Goal: Connect with others: Connect with others

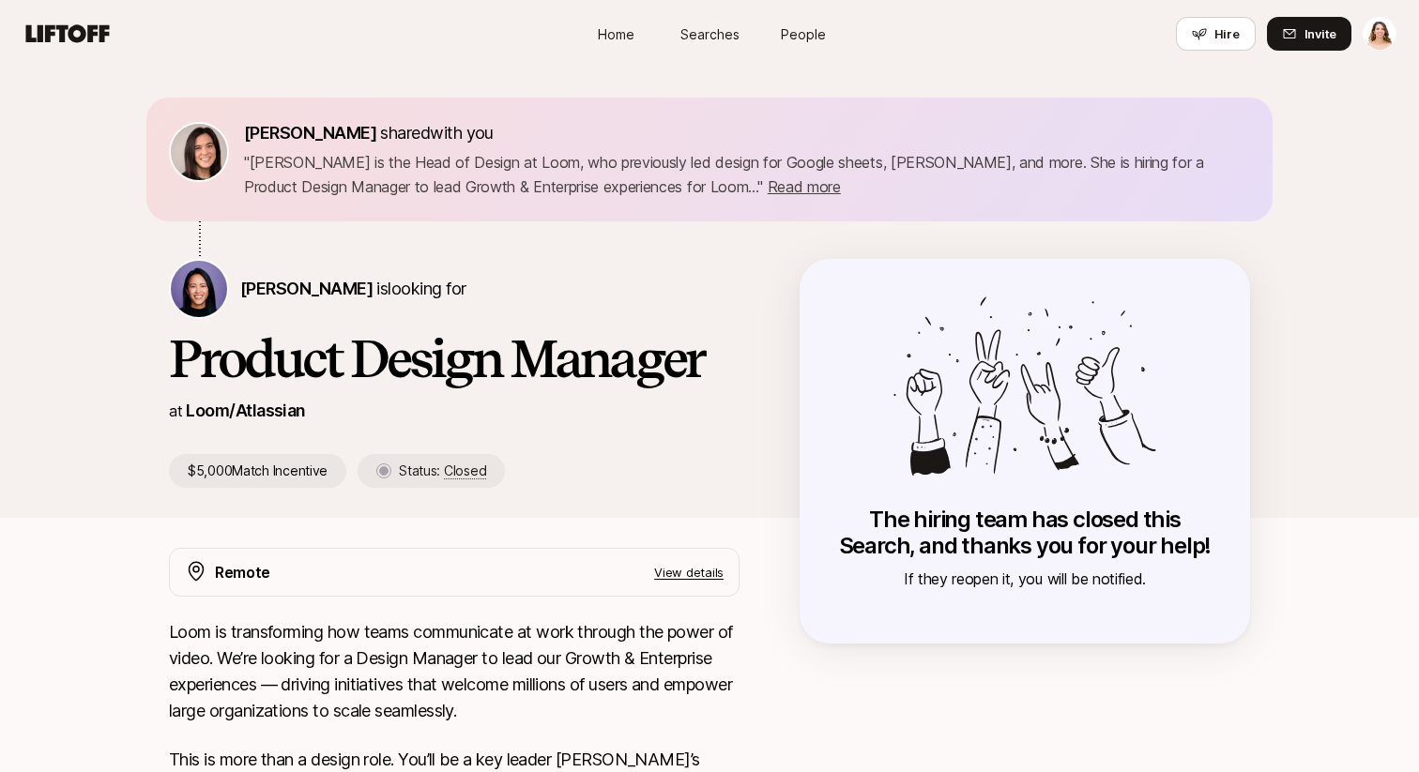
click at [102, 48] on div "Home Searches People Hire Hire Invite" at bounding box center [710, 34] width 1374 height 34
click at [84, 33] on icon at bounding box center [68, 33] width 84 height 18
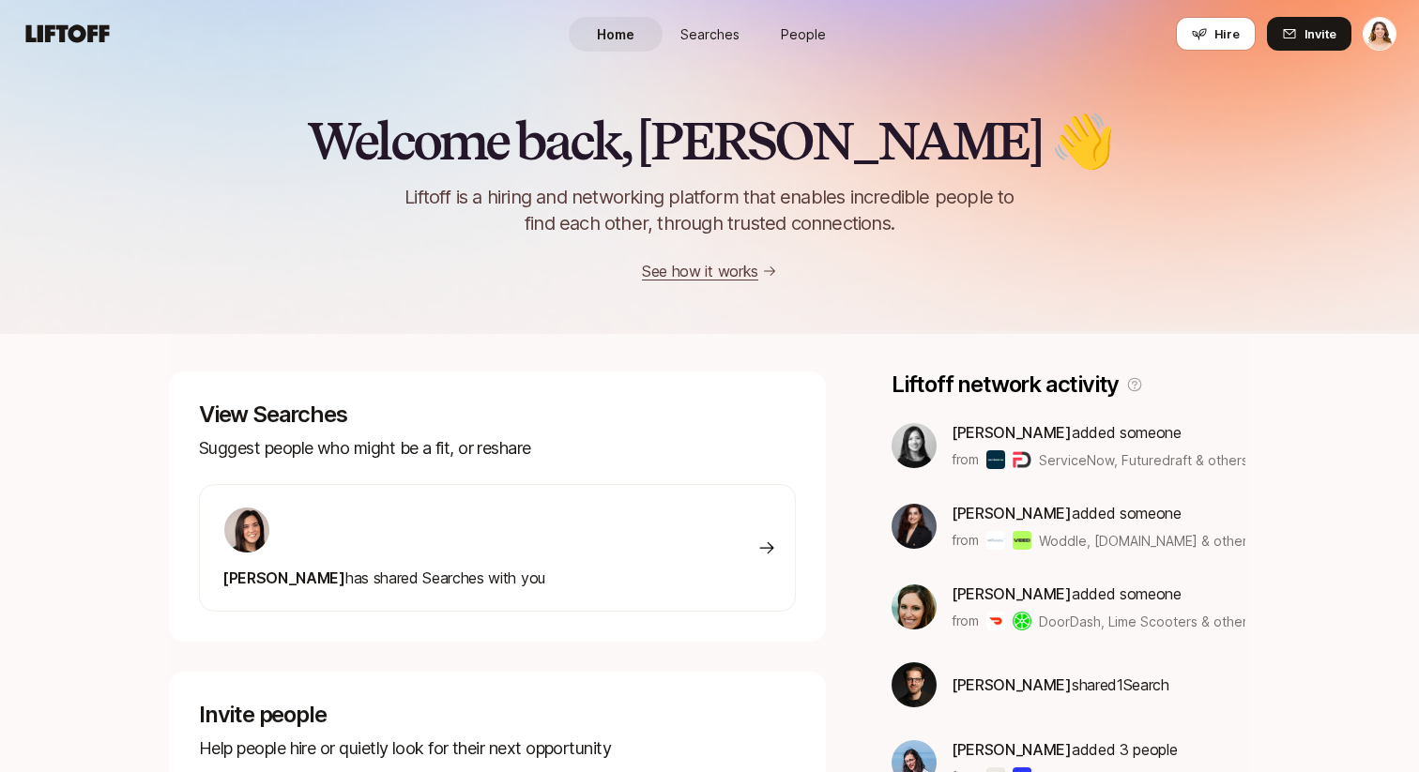
click at [722, 25] on span "Searches" at bounding box center [709, 34] width 59 height 20
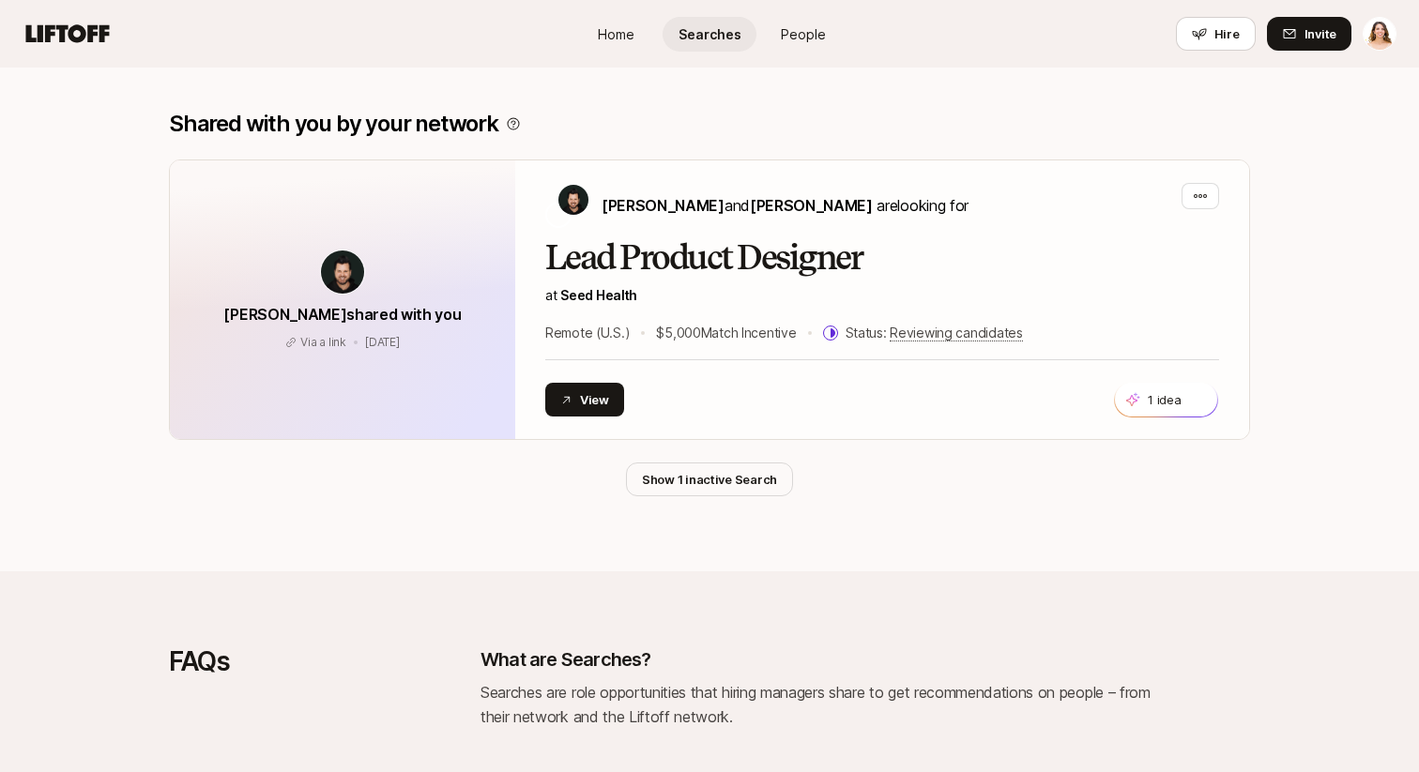
scroll to position [1484, 0]
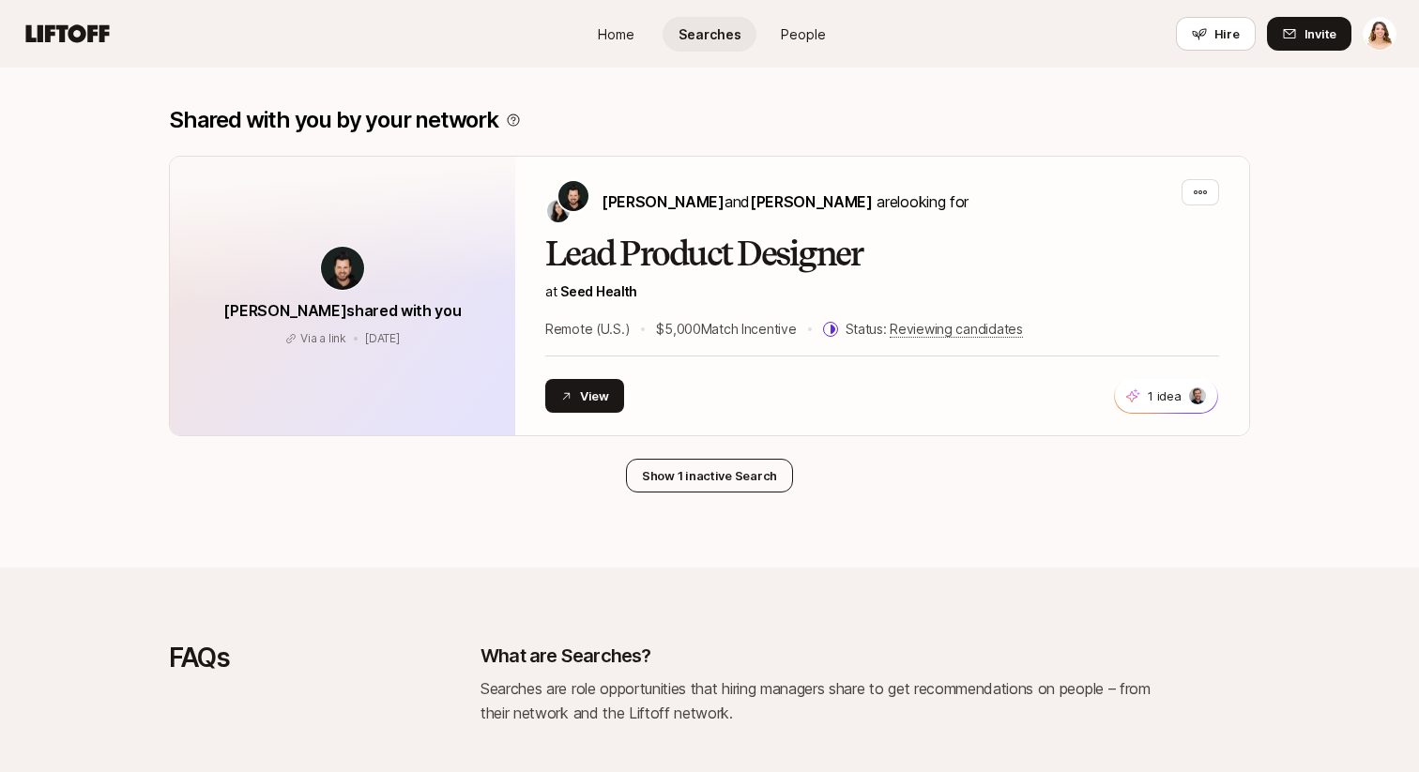
click at [705, 475] on button "Show 1 inactive Search" at bounding box center [709, 476] width 167 height 34
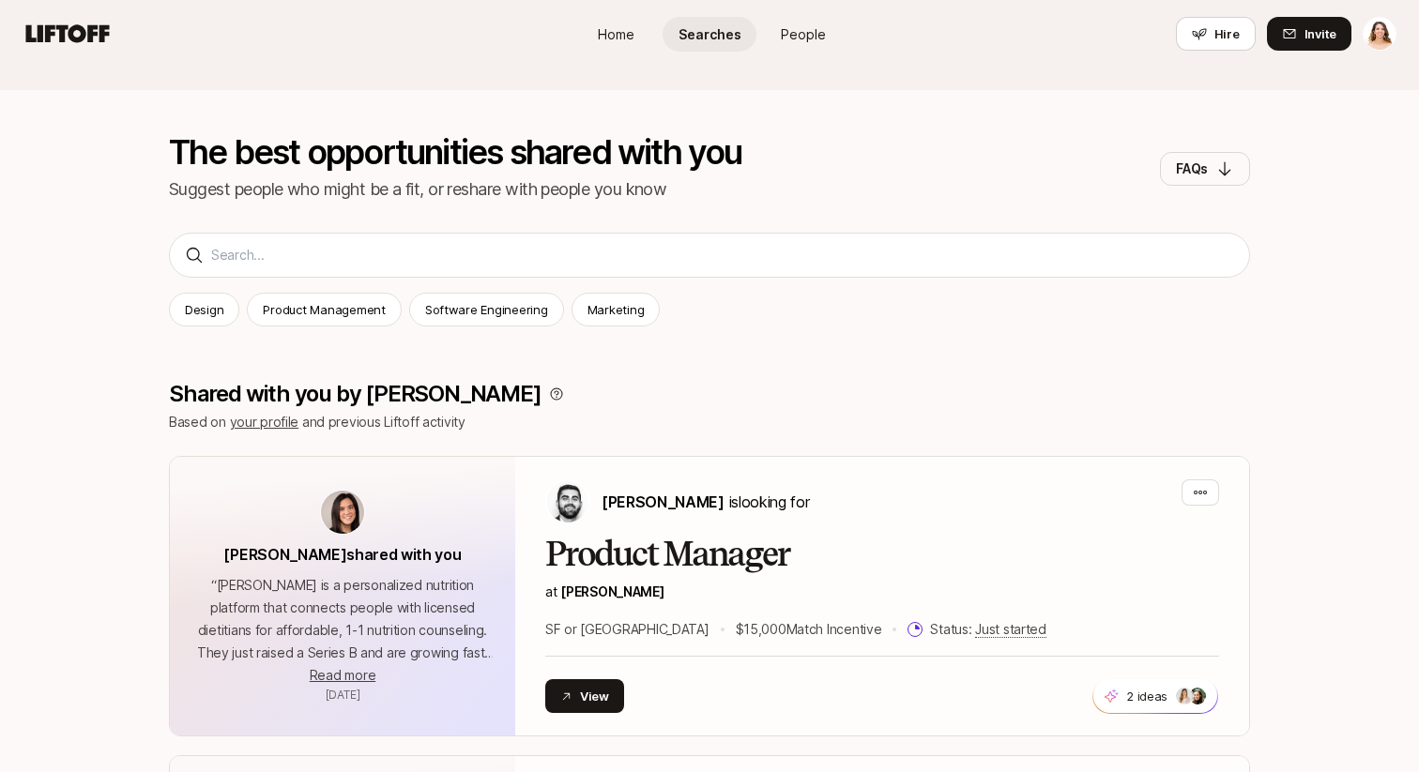
scroll to position [0, 0]
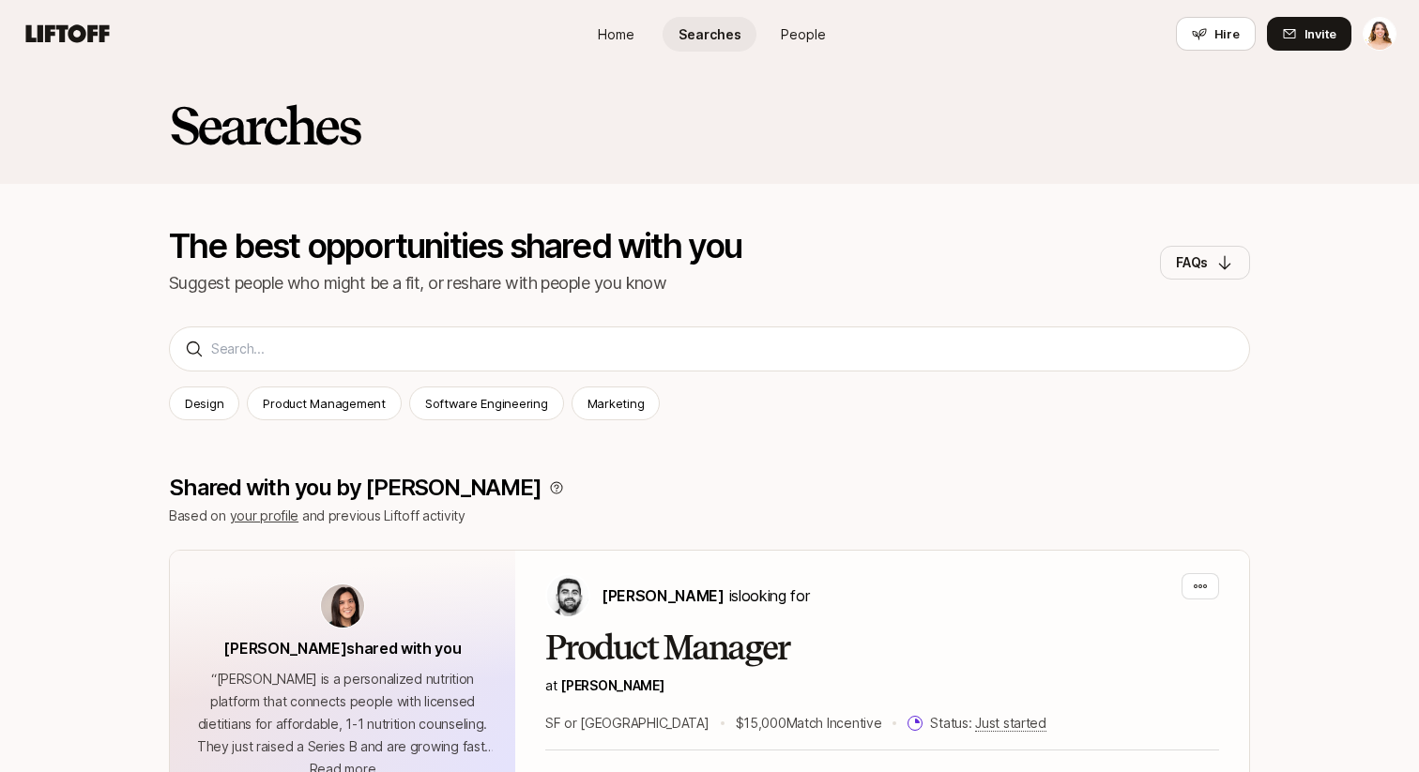
click at [617, 32] on span "Home" at bounding box center [616, 34] width 37 height 20
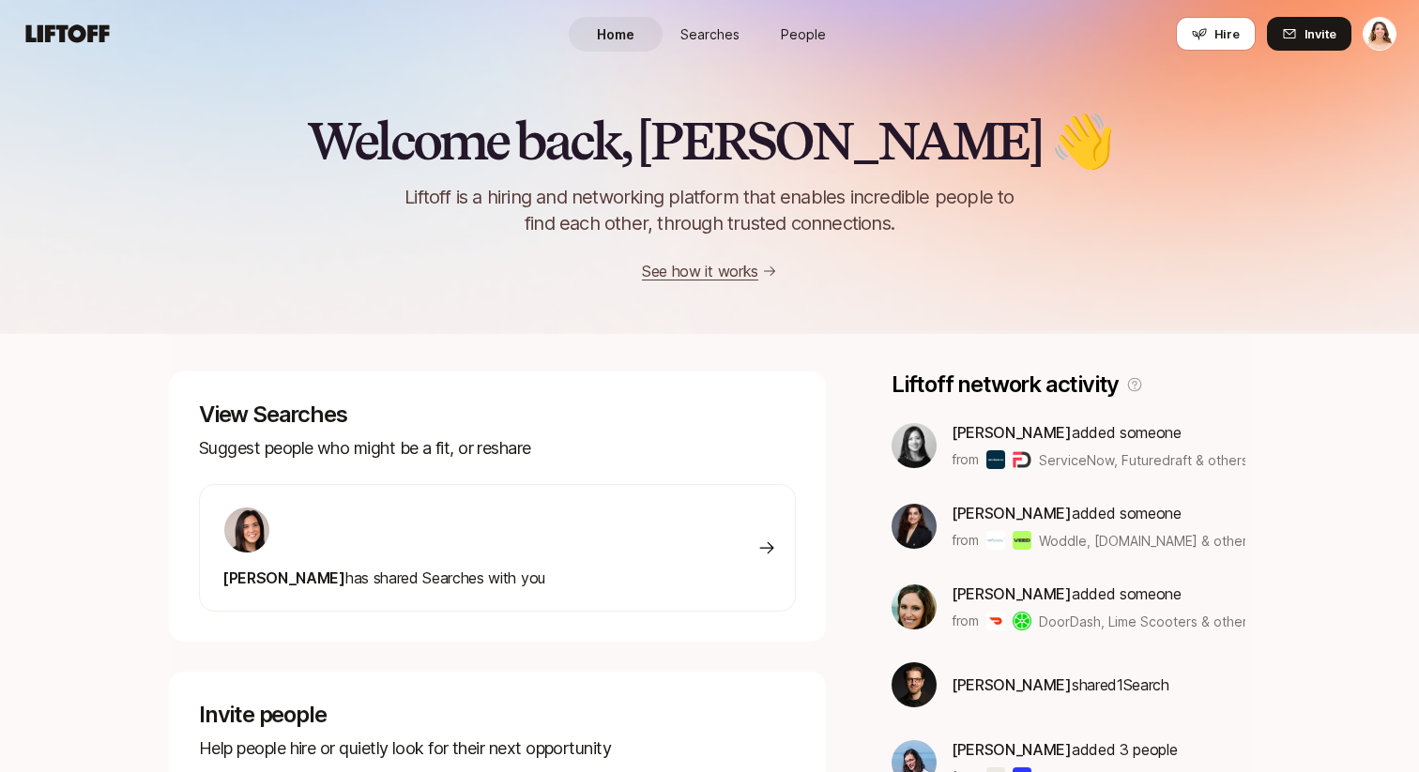
click at [795, 22] on link "People" at bounding box center [804, 34] width 94 height 35
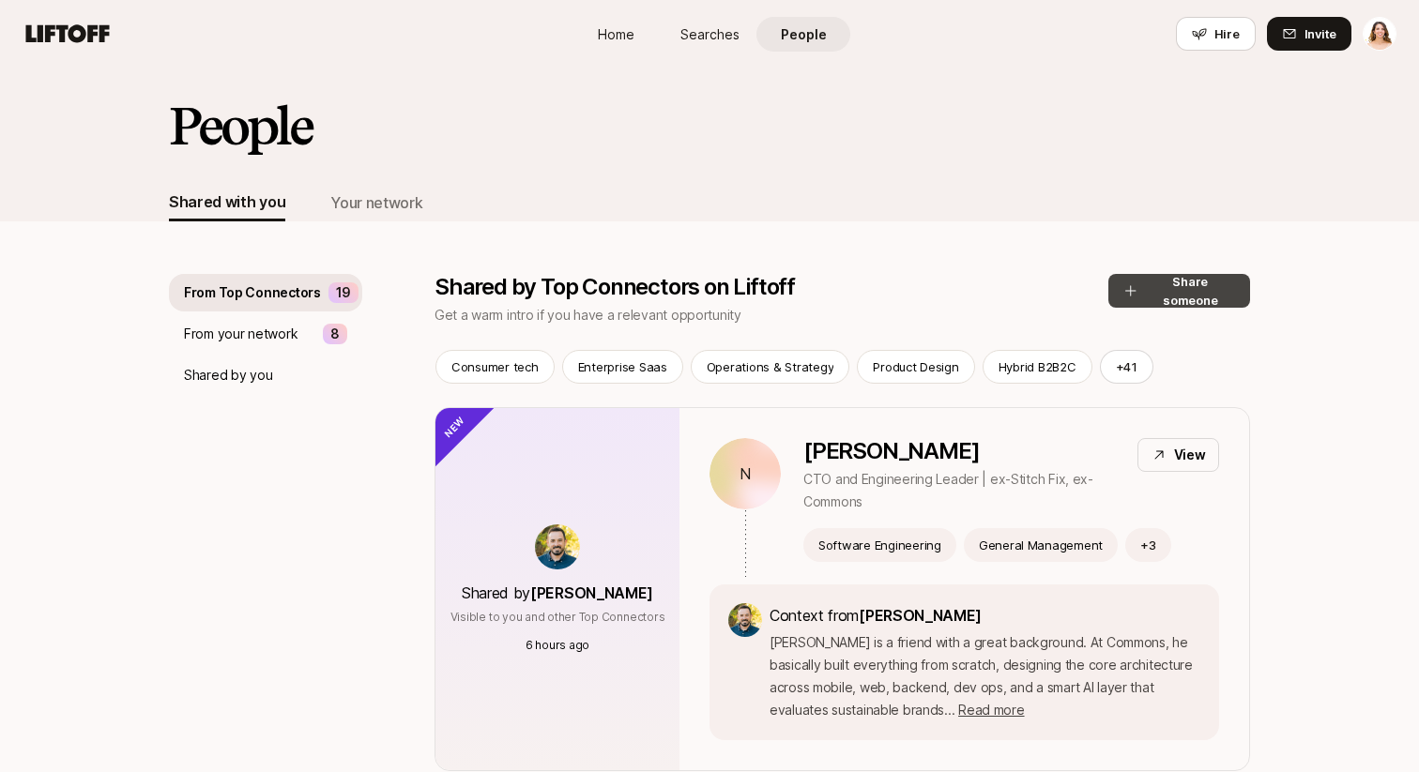
click at [1155, 277] on button "Share someone" at bounding box center [1179, 291] width 142 height 34
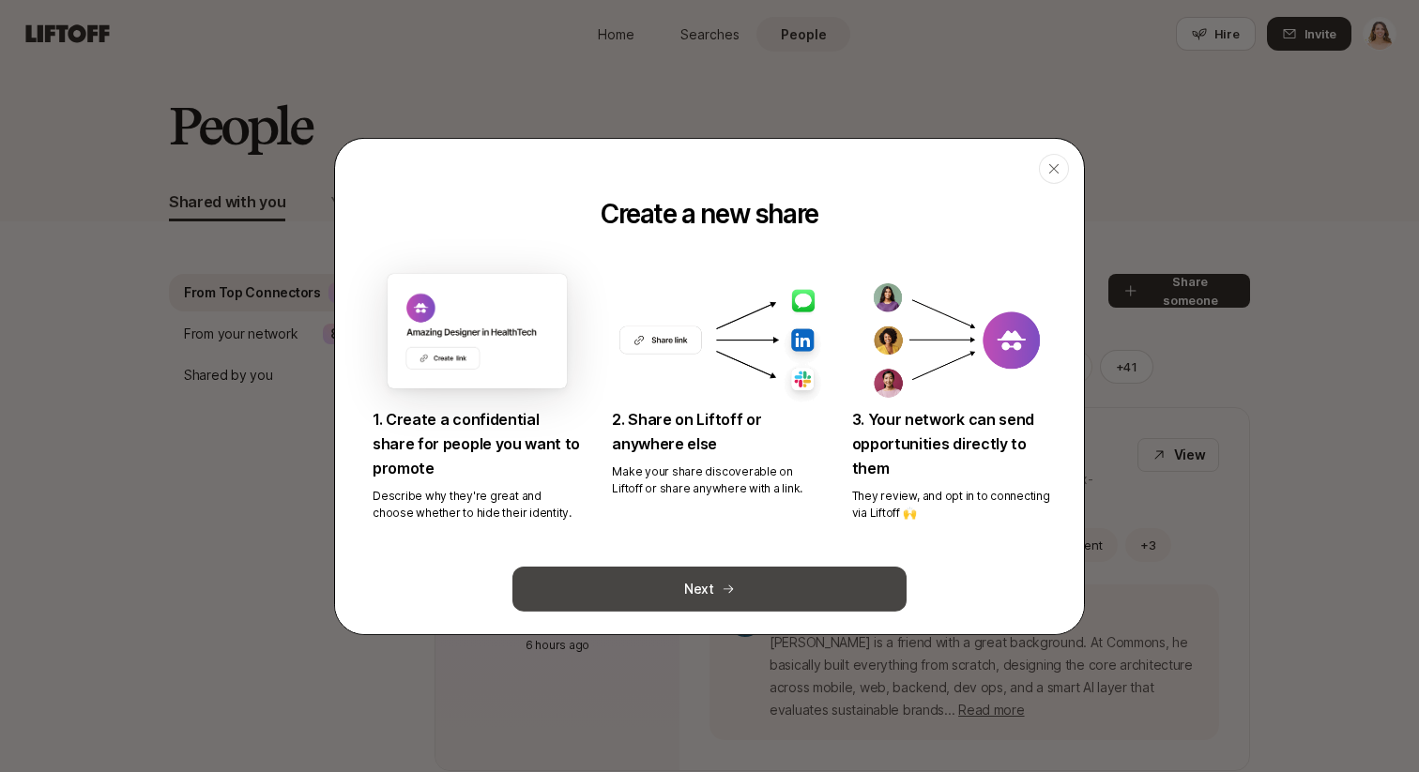
click at [678, 595] on button "Next" at bounding box center [709, 589] width 394 height 45
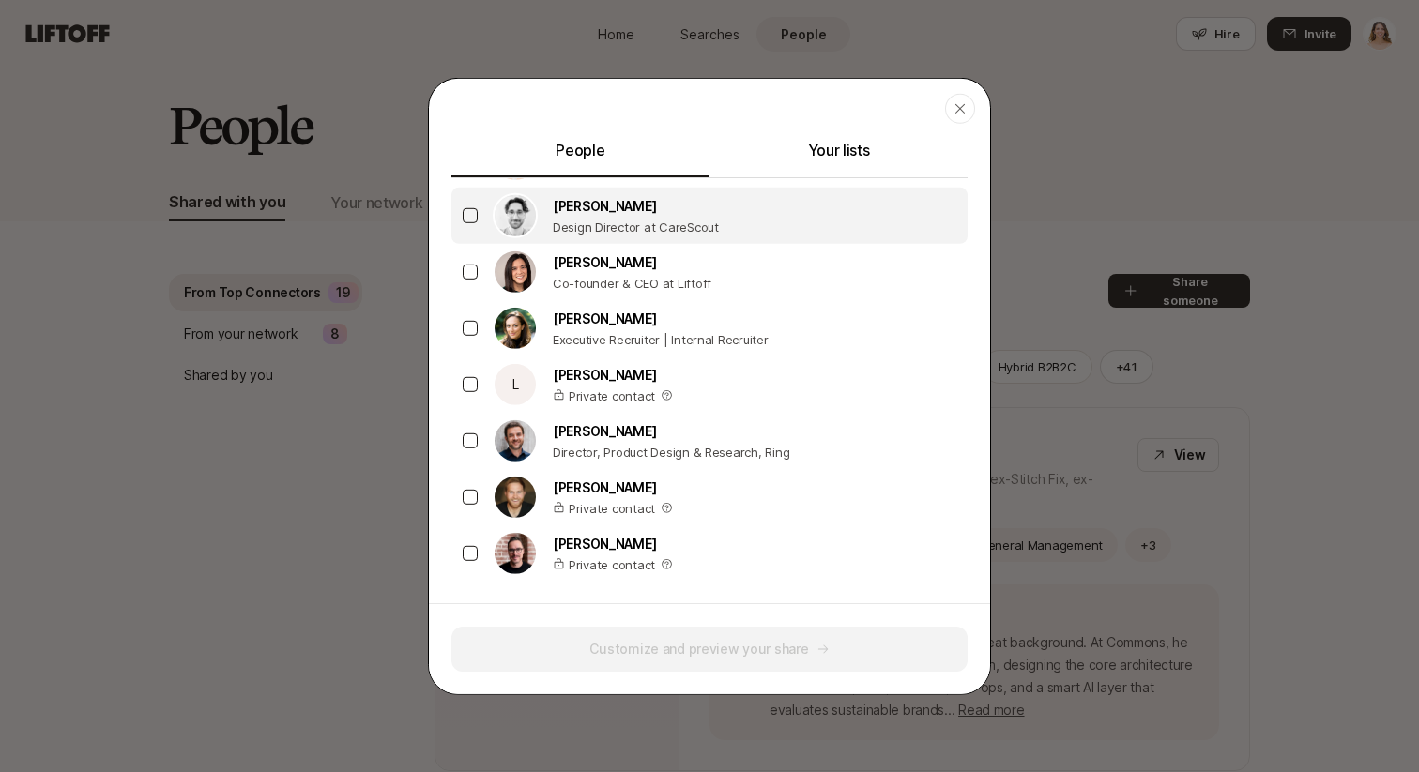
scroll to position [262, 0]
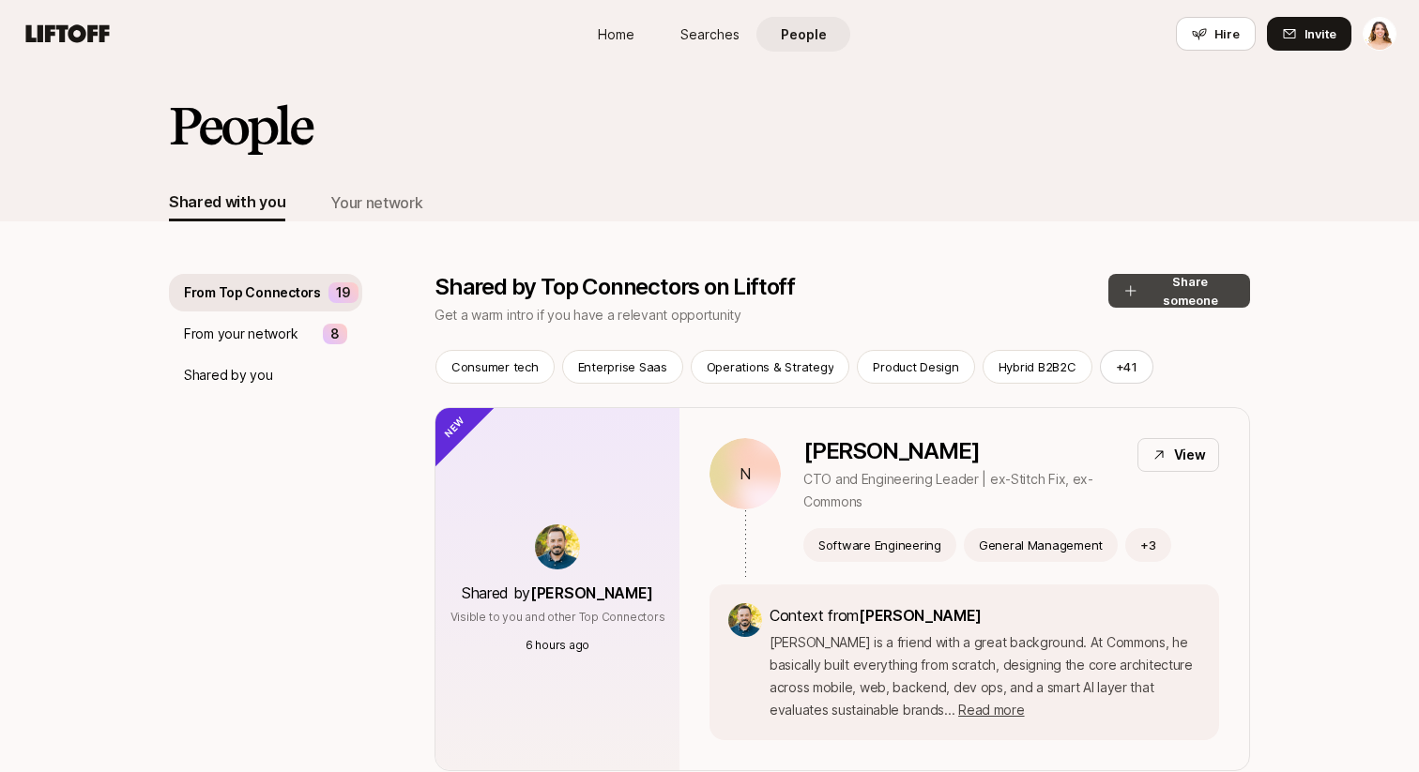
click at [1217, 292] on button "Share someone" at bounding box center [1179, 291] width 142 height 34
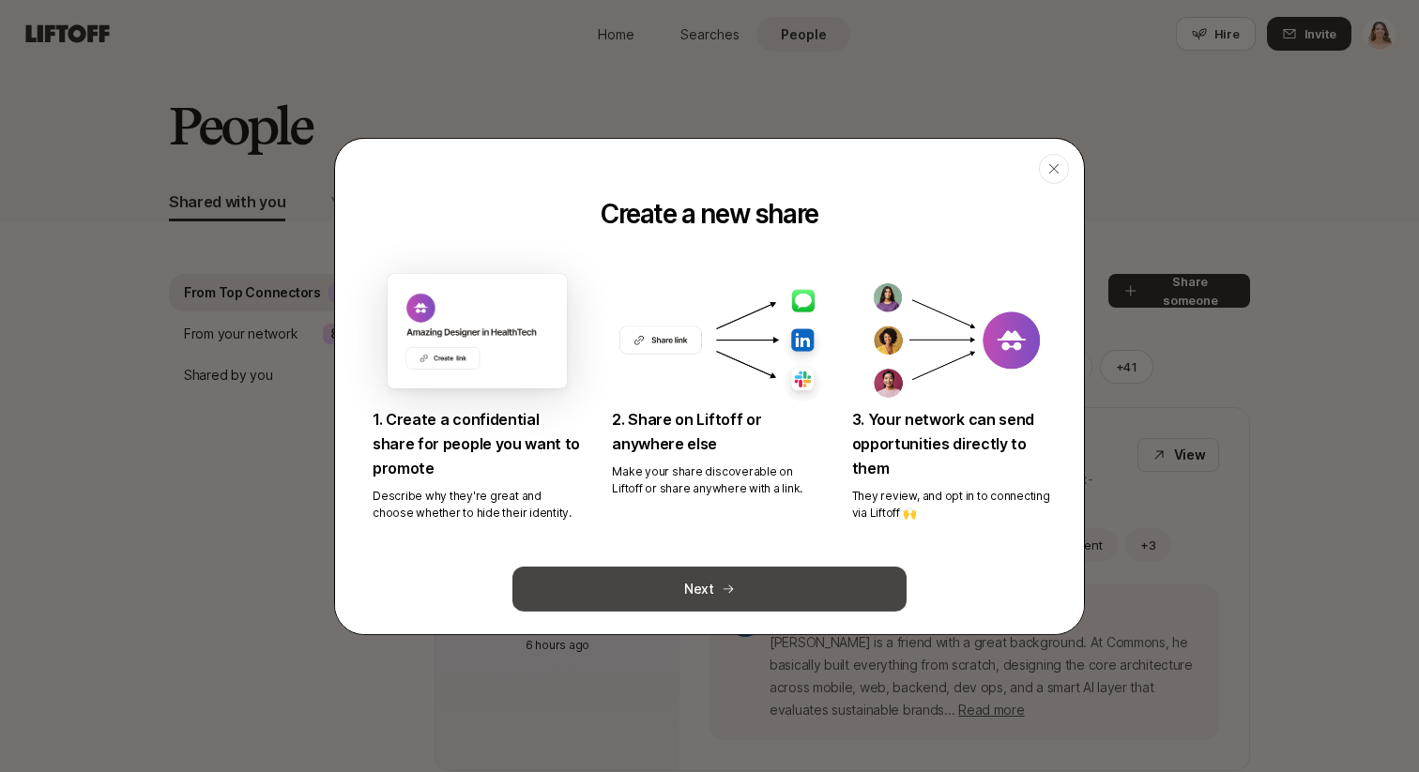
click at [726, 598] on button "Next" at bounding box center [709, 589] width 394 height 45
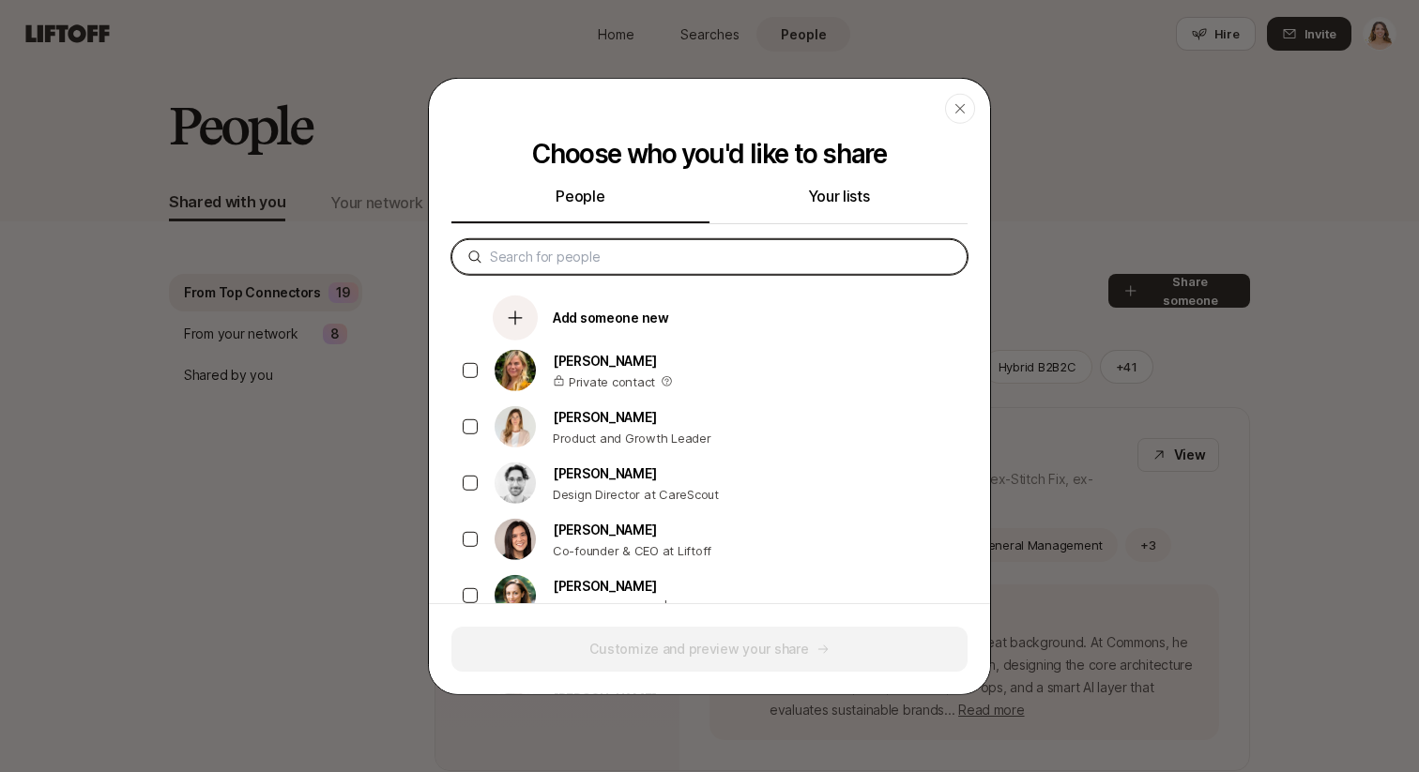
click at [512, 249] on input at bounding box center [721, 256] width 462 height 23
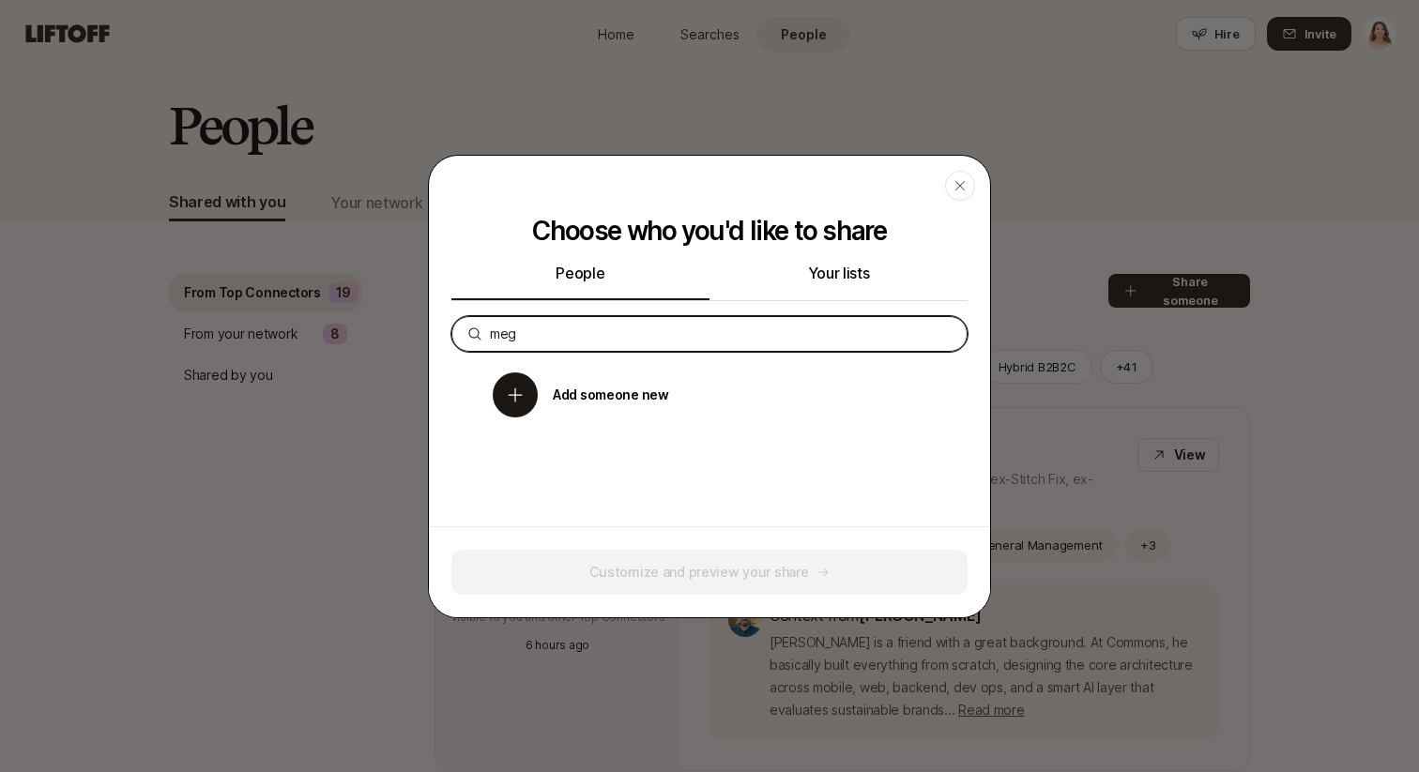
type input "meg"
click at [693, 382] on div "Add someone new" at bounding box center [725, 395] width 486 height 56
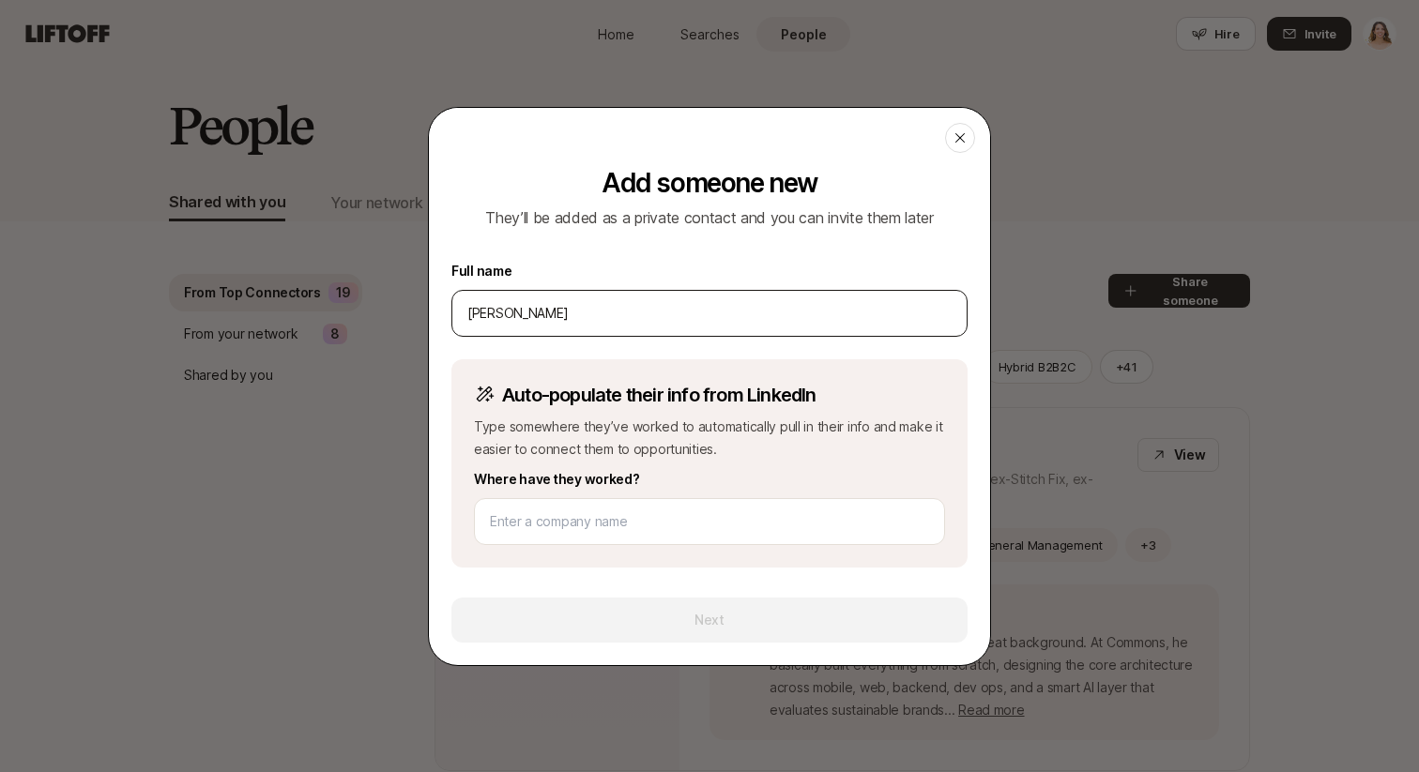
type input "[PERSON_NAME]"
type input "G"
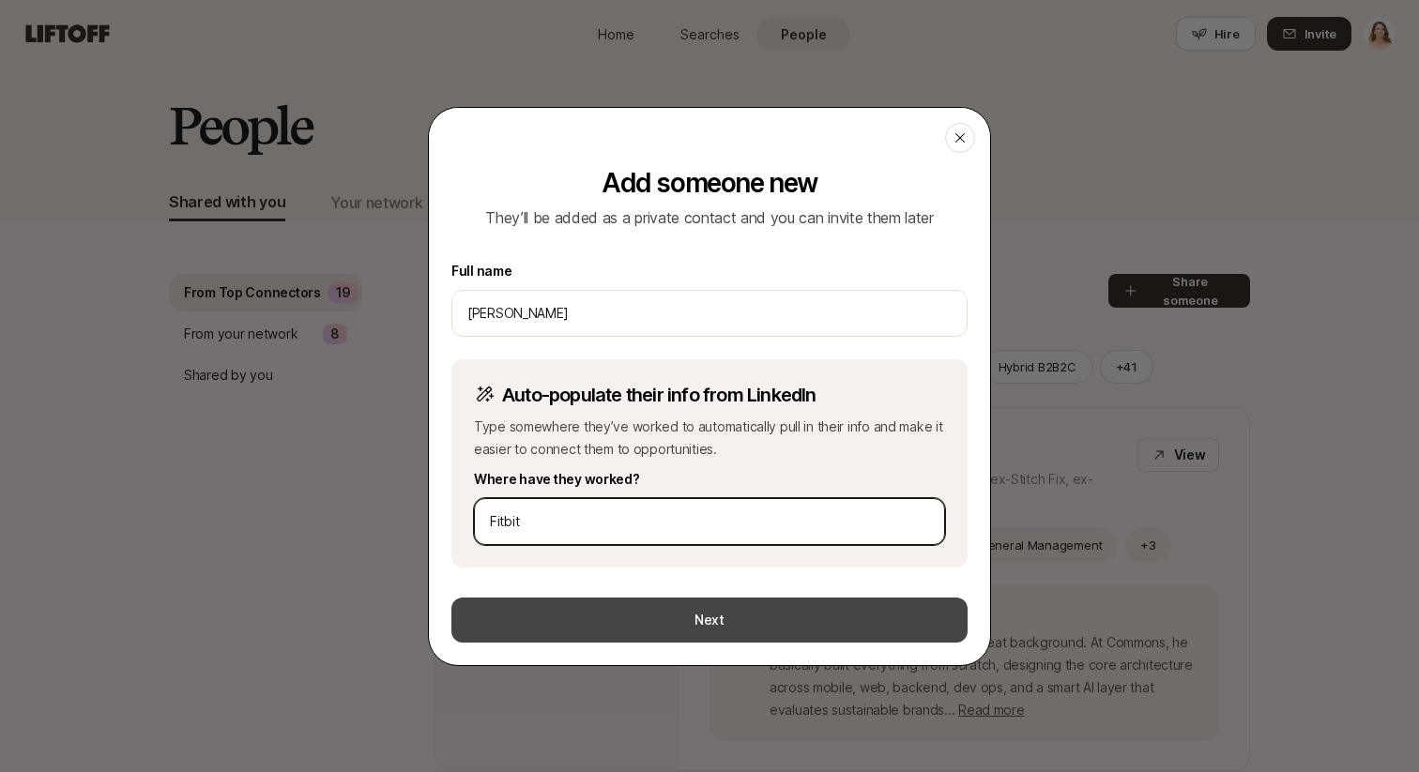
type input "Fitbit"
click at [647, 612] on button "Next" at bounding box center [709, 620] width 516 height 45
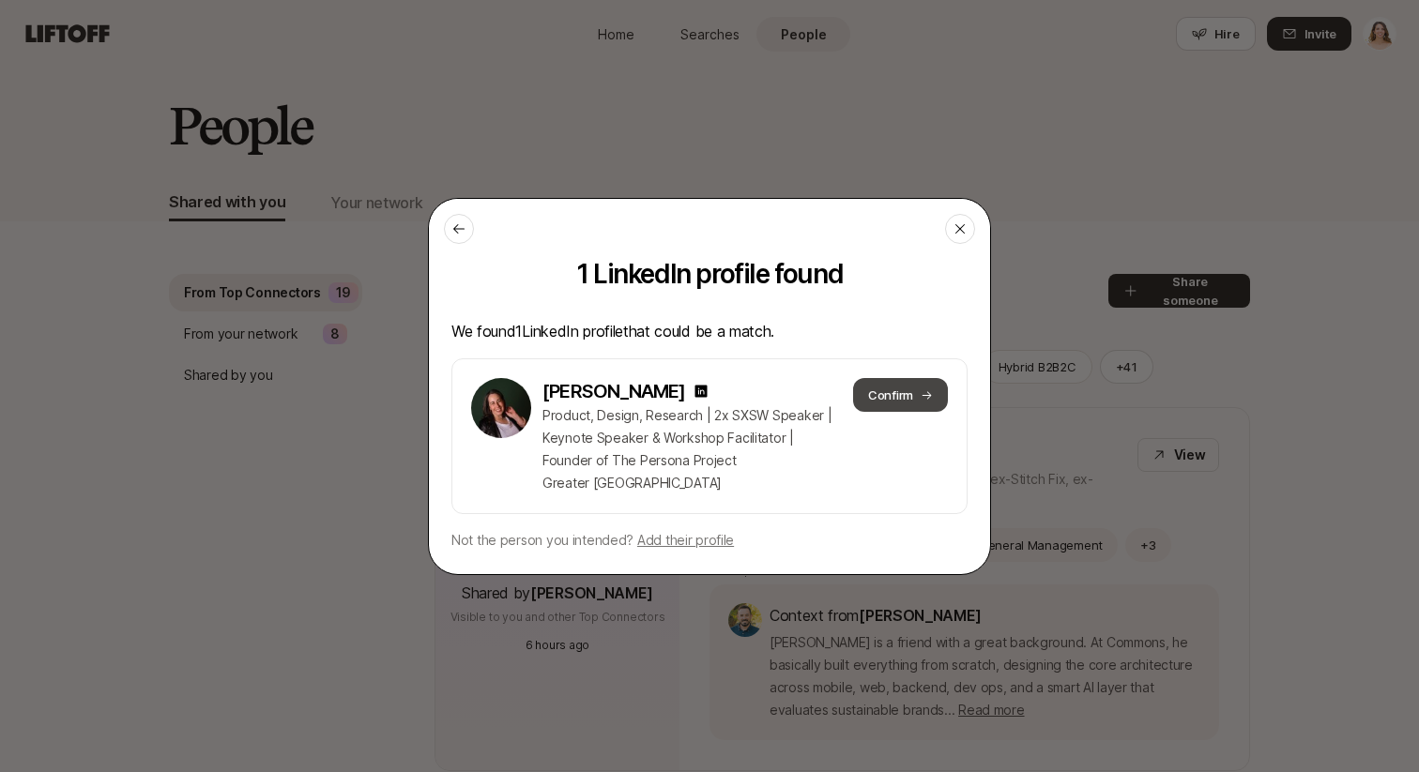
click at [908, 399] on button "Confirm" at bounding box center [900, 395] width 95 height 34
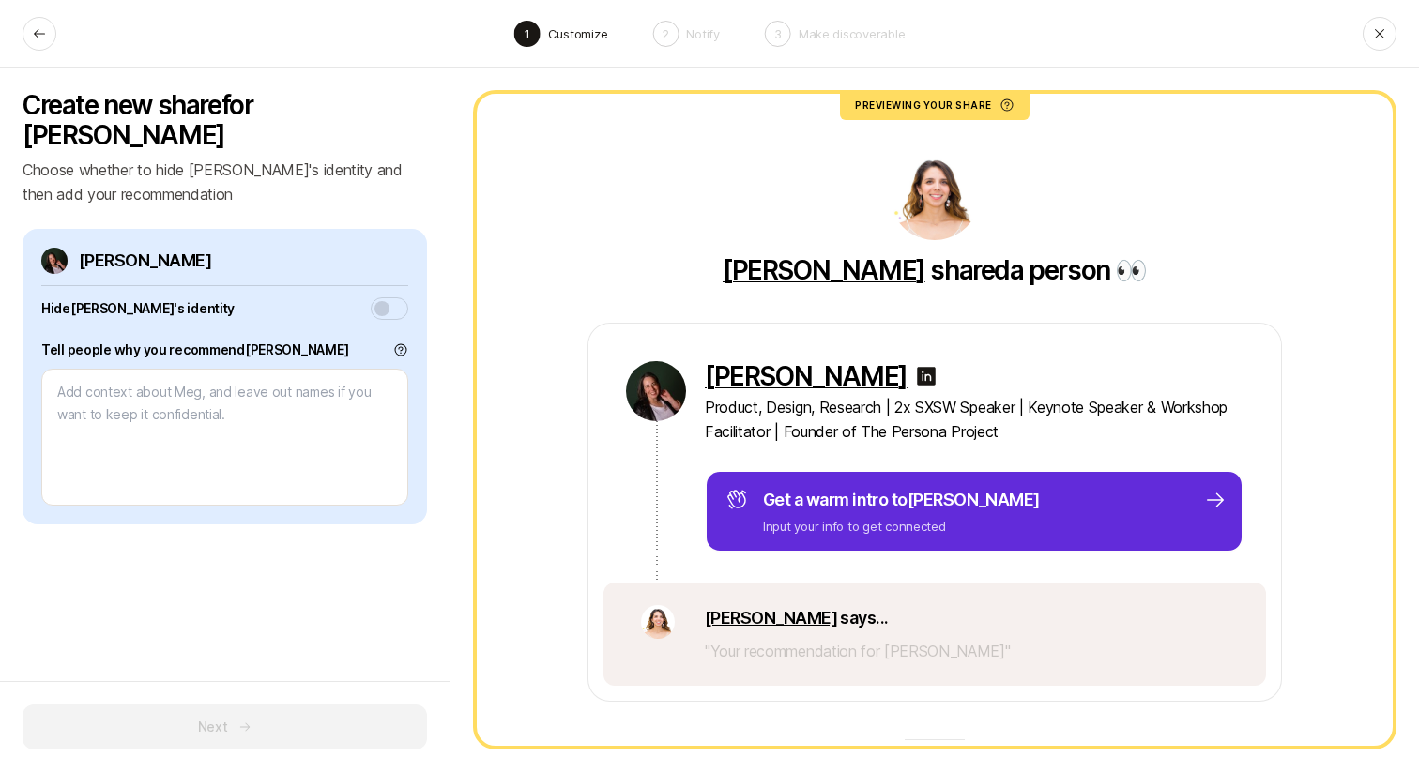
click at [391, 298] on button "button" at bounding box center [390, 309] width 38 height 23
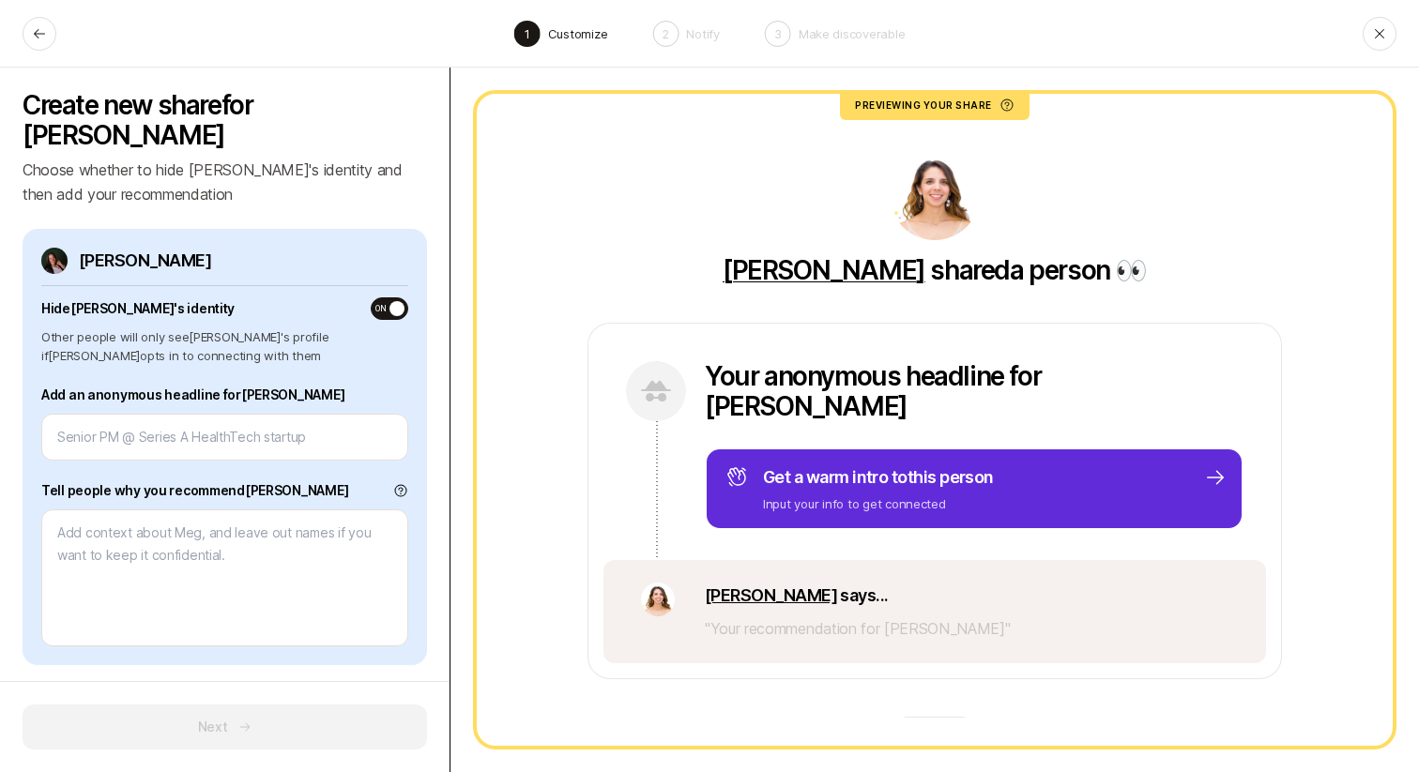
click at [391, 301] on span "button" at bounding box center [397, 308] width 15 height 15
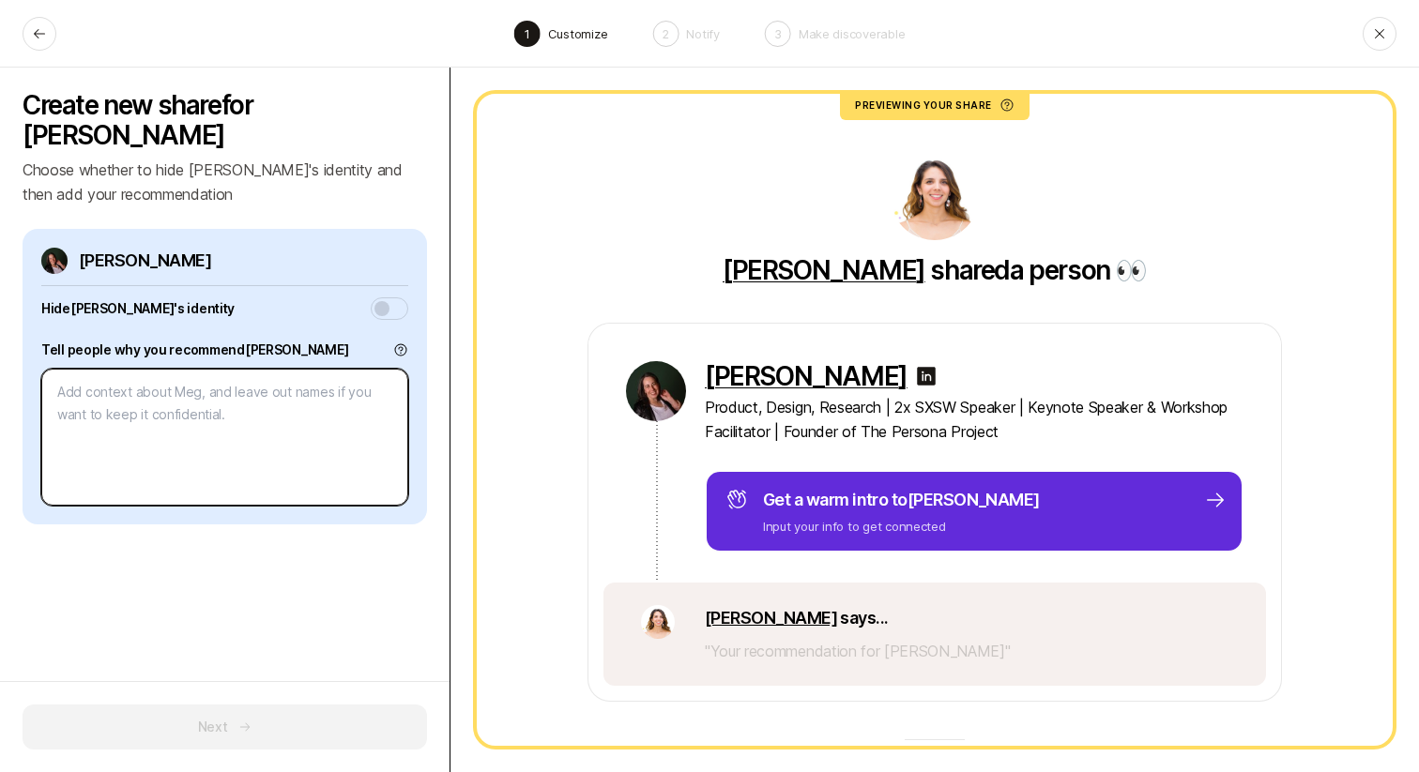
click at [256, 369] on textarea at bounding box center [224, 437] width 367 height 137
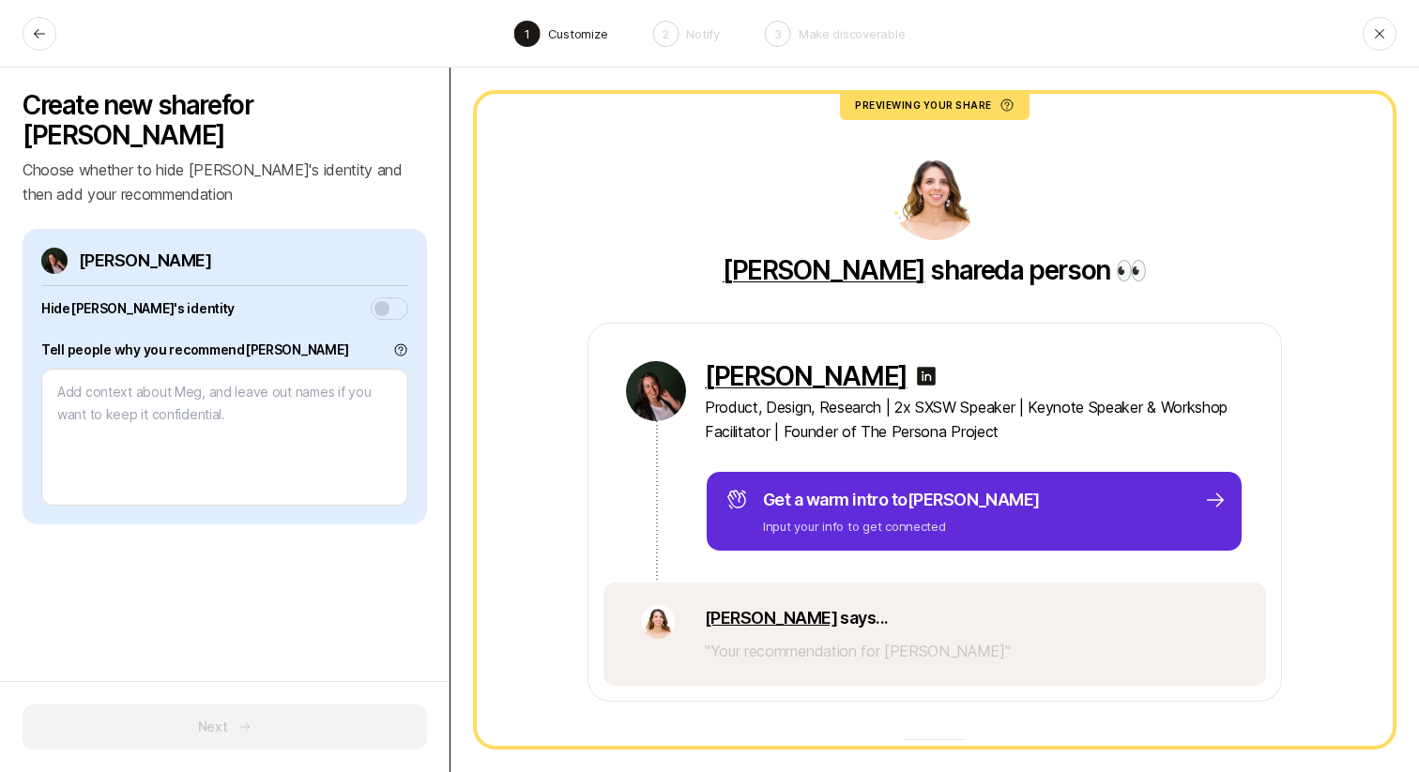
click at [731, 649] on p "" Your recommendation for [PERSON_NAME] "" at bounding box center [858, 651] width 306 height 24
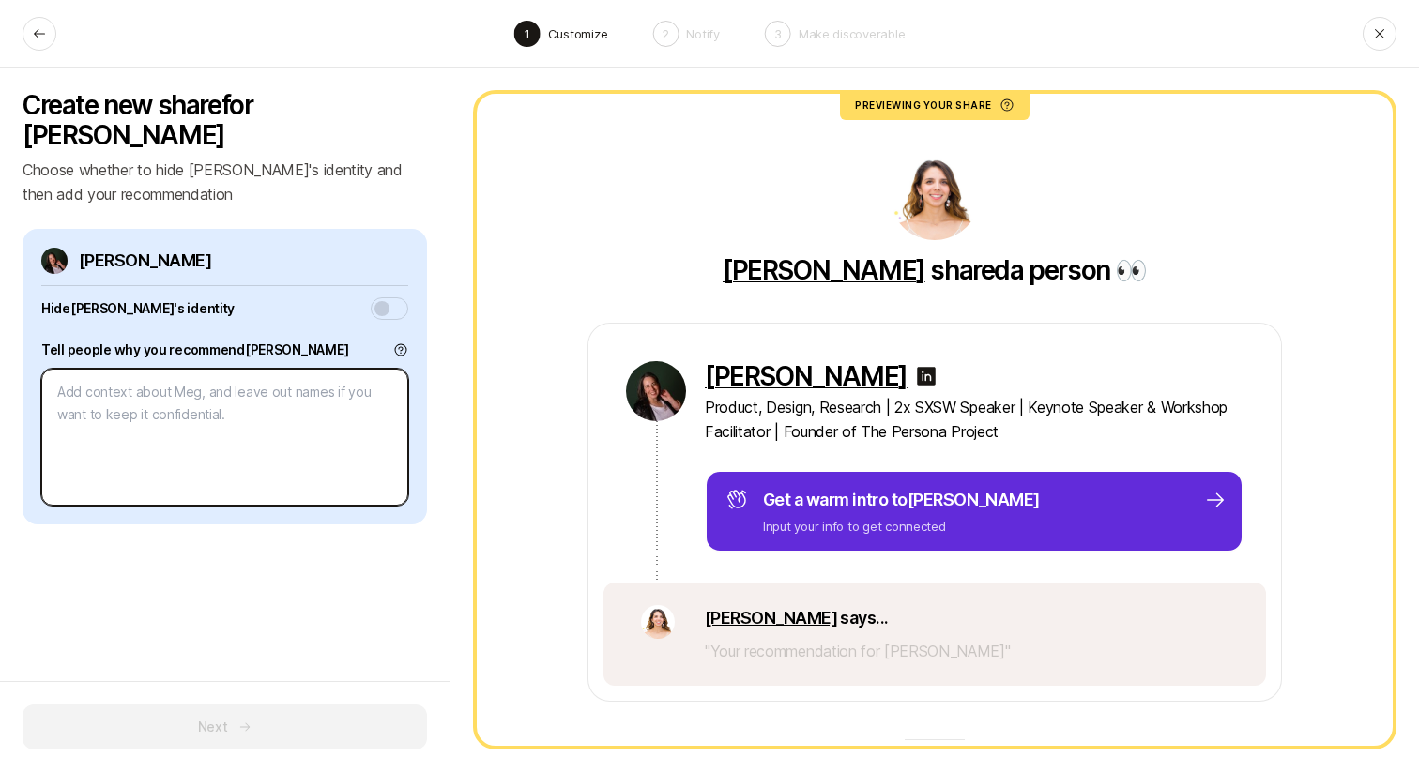
click at [256, 389] on textarea at bounding box center [224, 437] width 367 height 137
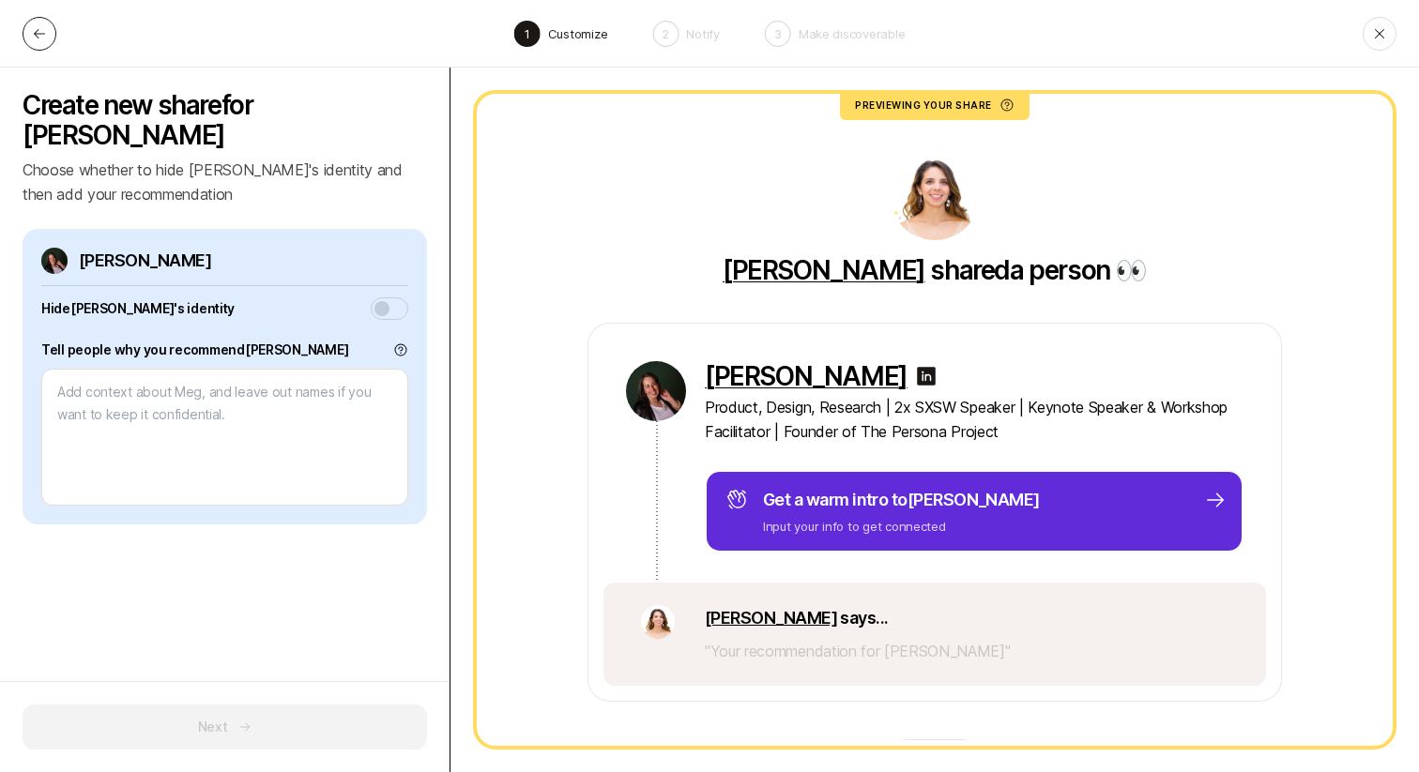
click at [24, 30] on button at bounding box center [40, 34] width 34 height 34
type textarea "x"
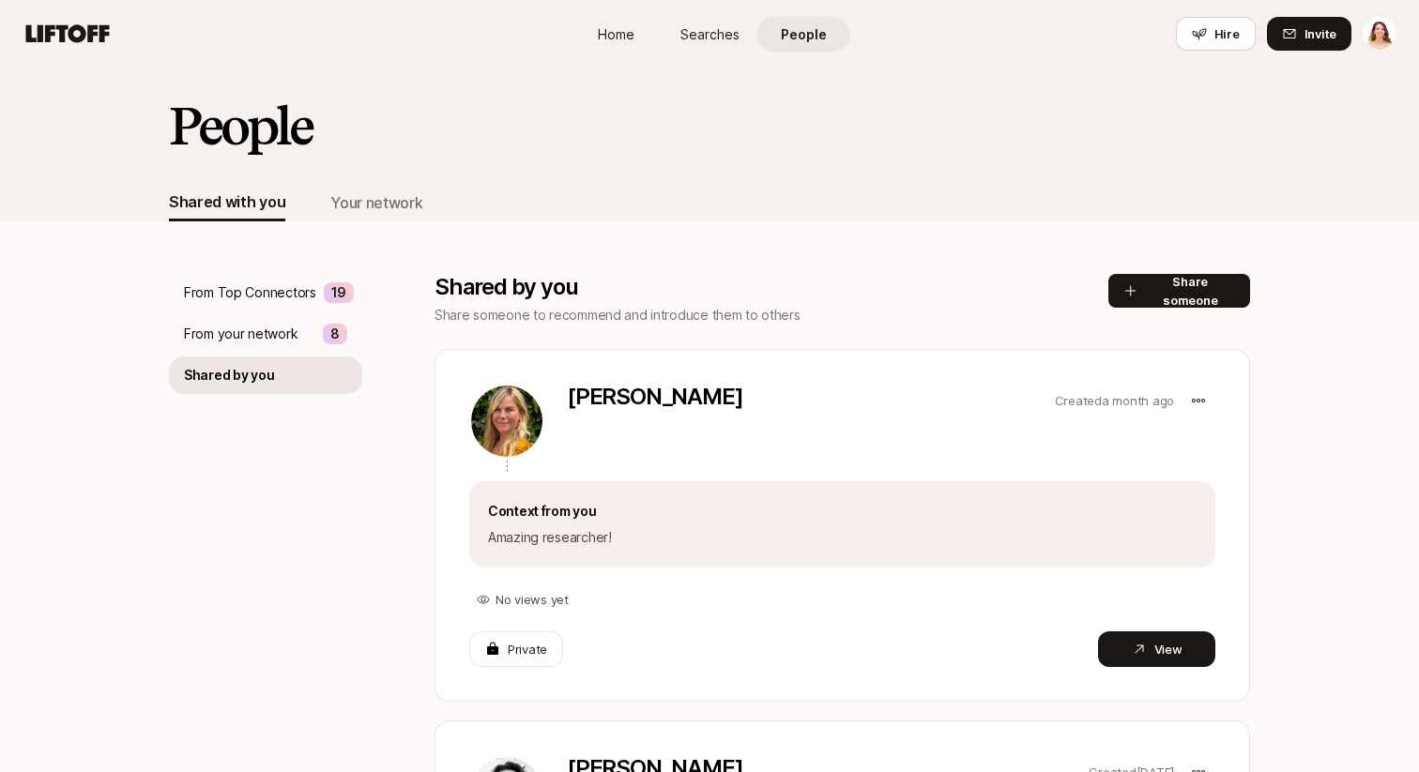
click at [629, 35] on span "Home" at bounding box center [616, 34] width 37 height 20
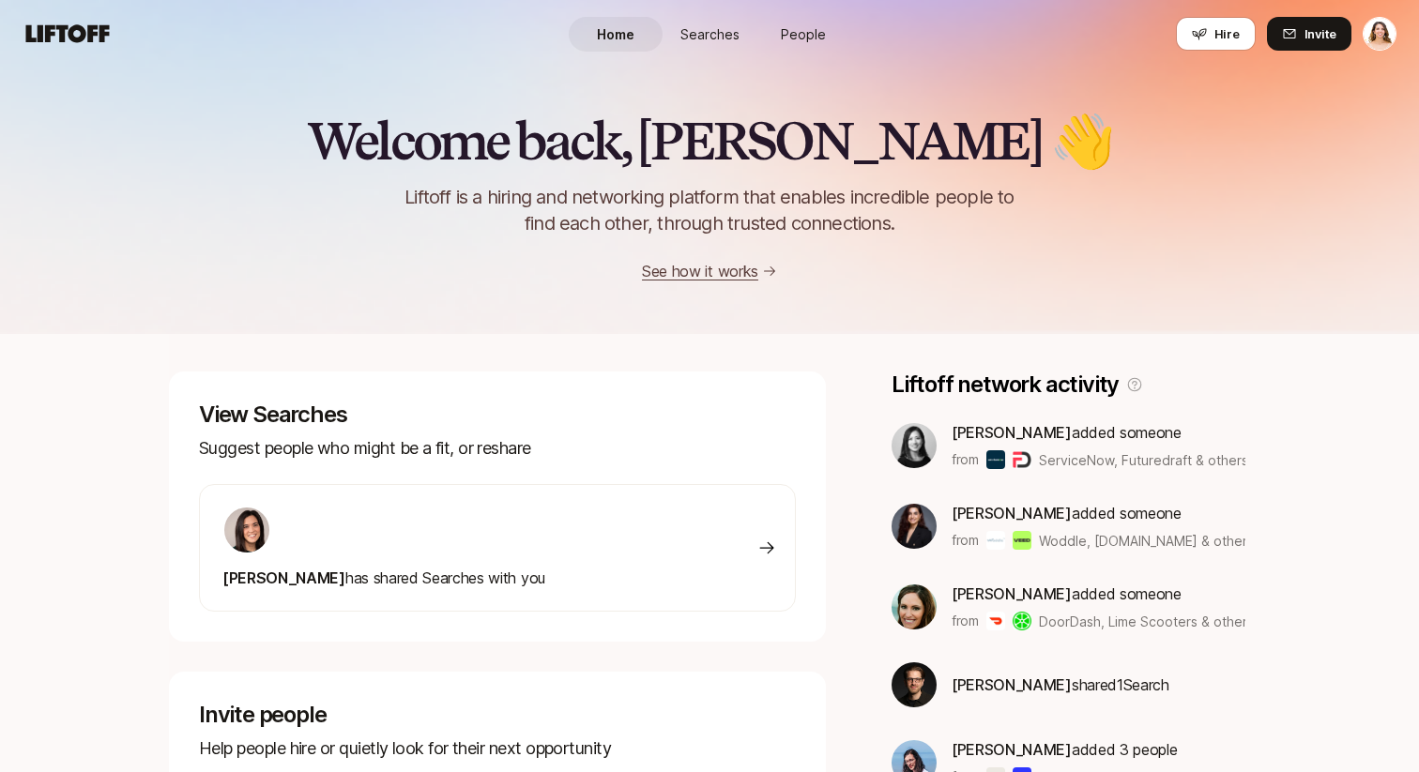
click at [728, 45] on link "Searches" at bounding box center [710, 34] width 94 height 35
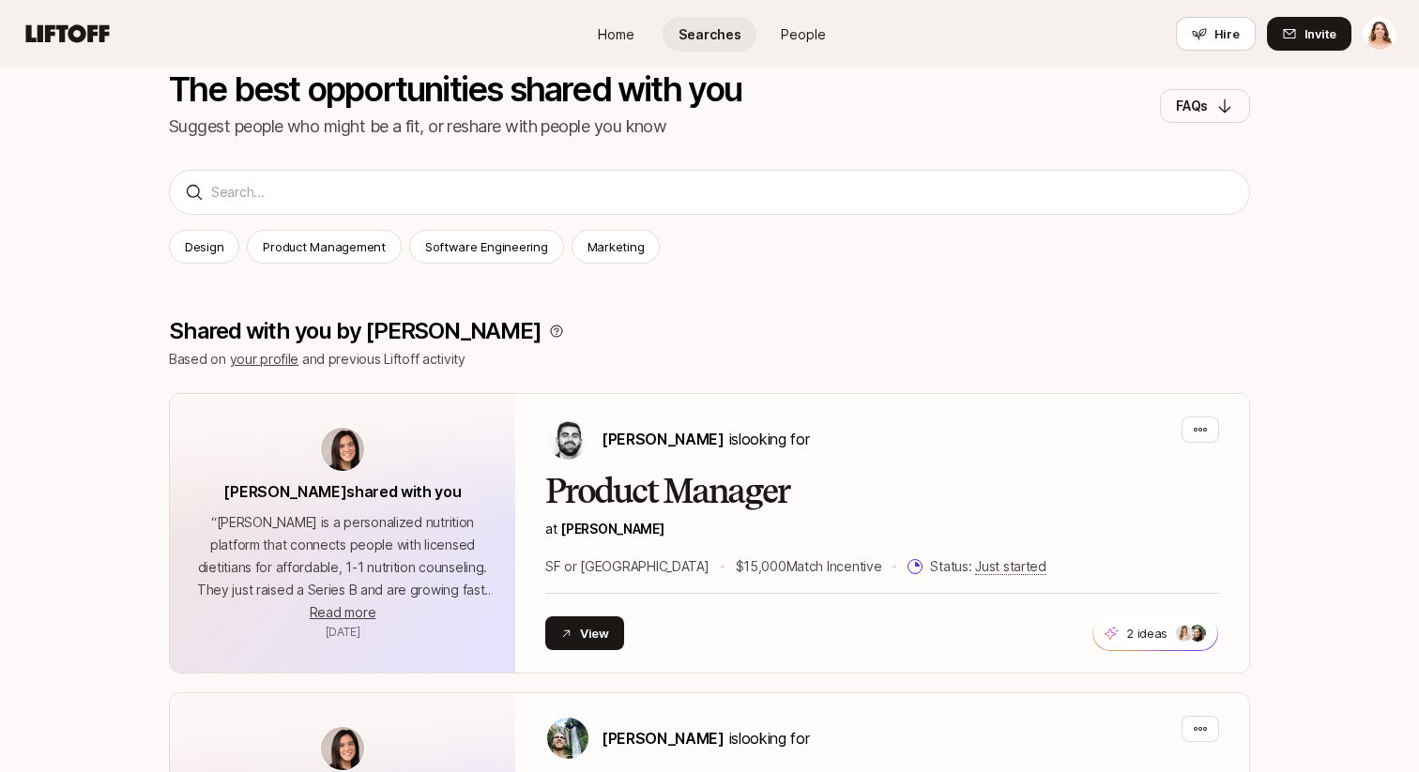
scroll to position [147, 0]
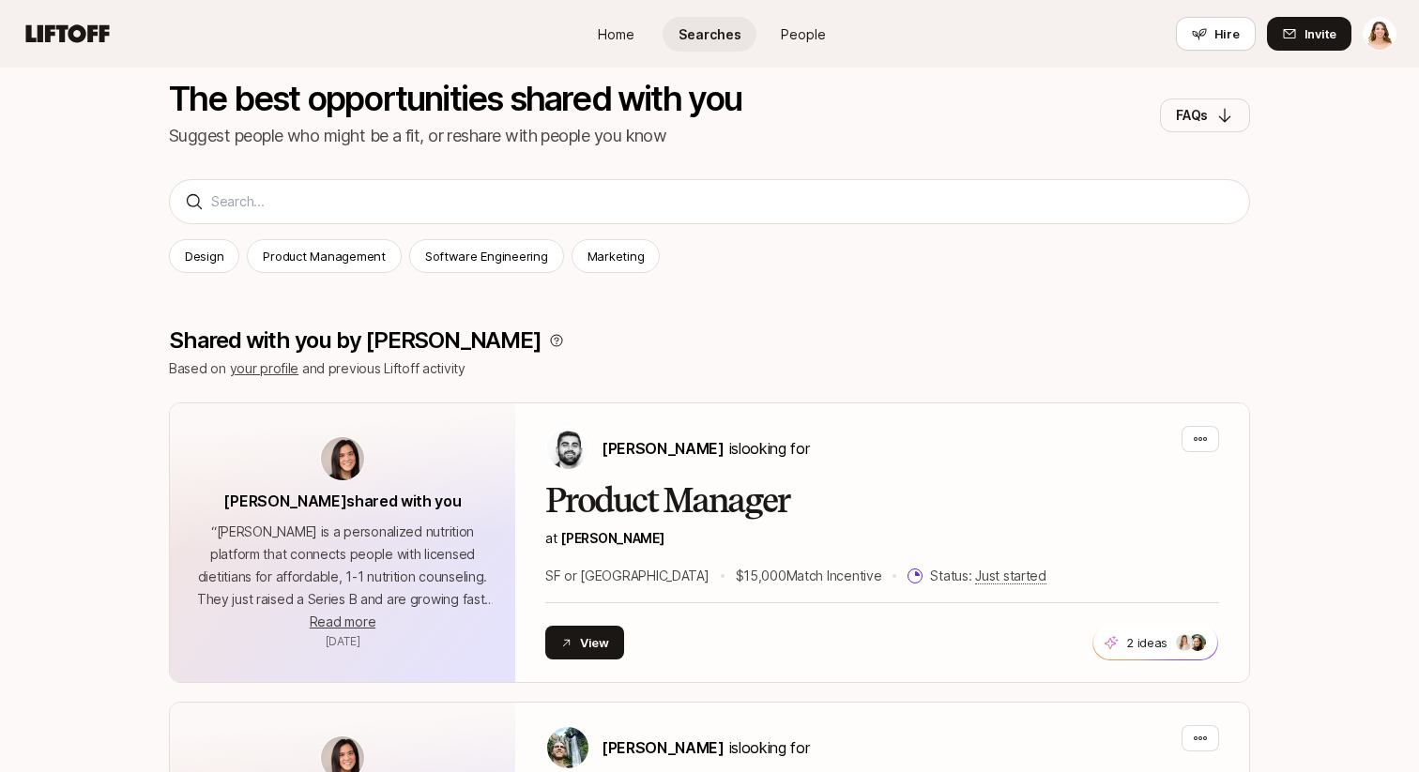
click at [817, 35] on span "People" at bounding box center [803, 34] width 45 height 20
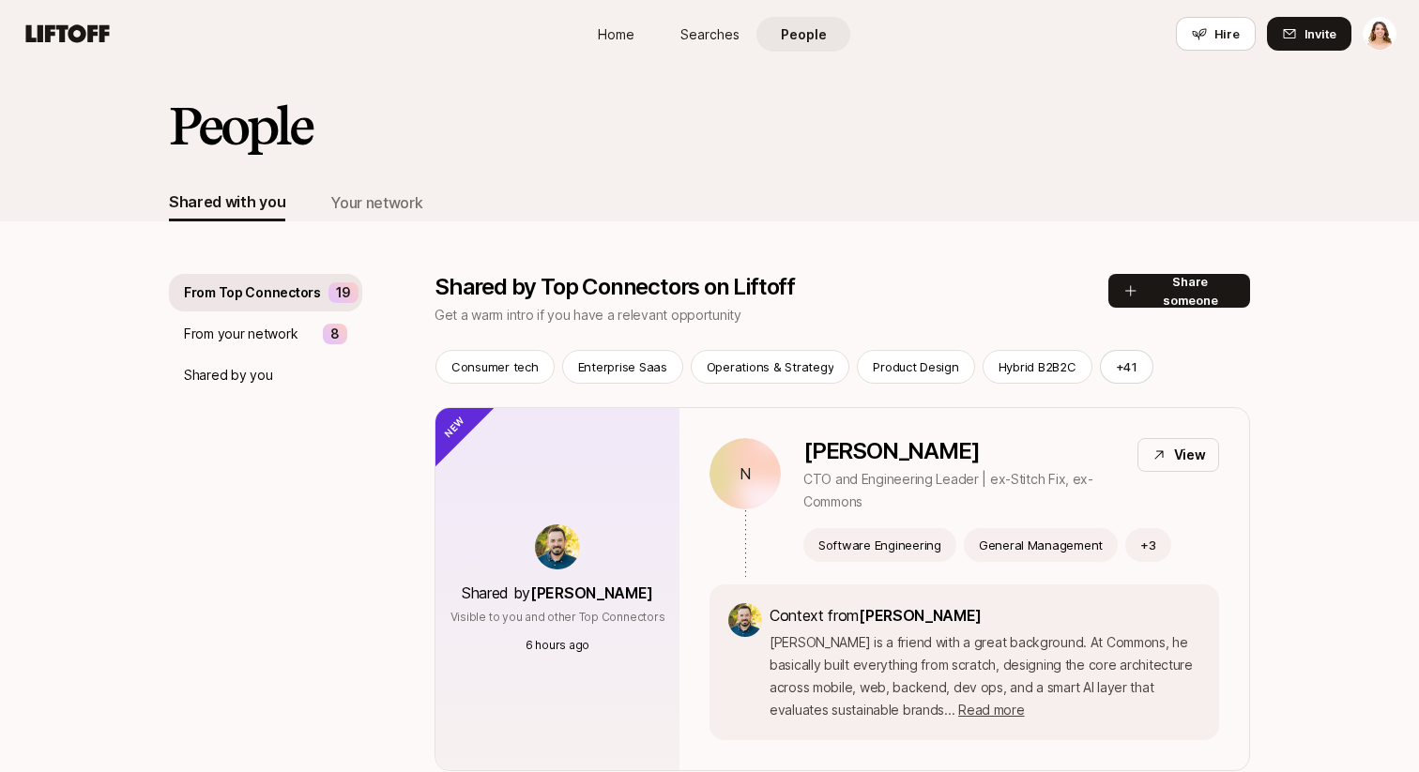
click at [250, 344] on p "From your network" at bounding box center [241, 334] width 114 height 23
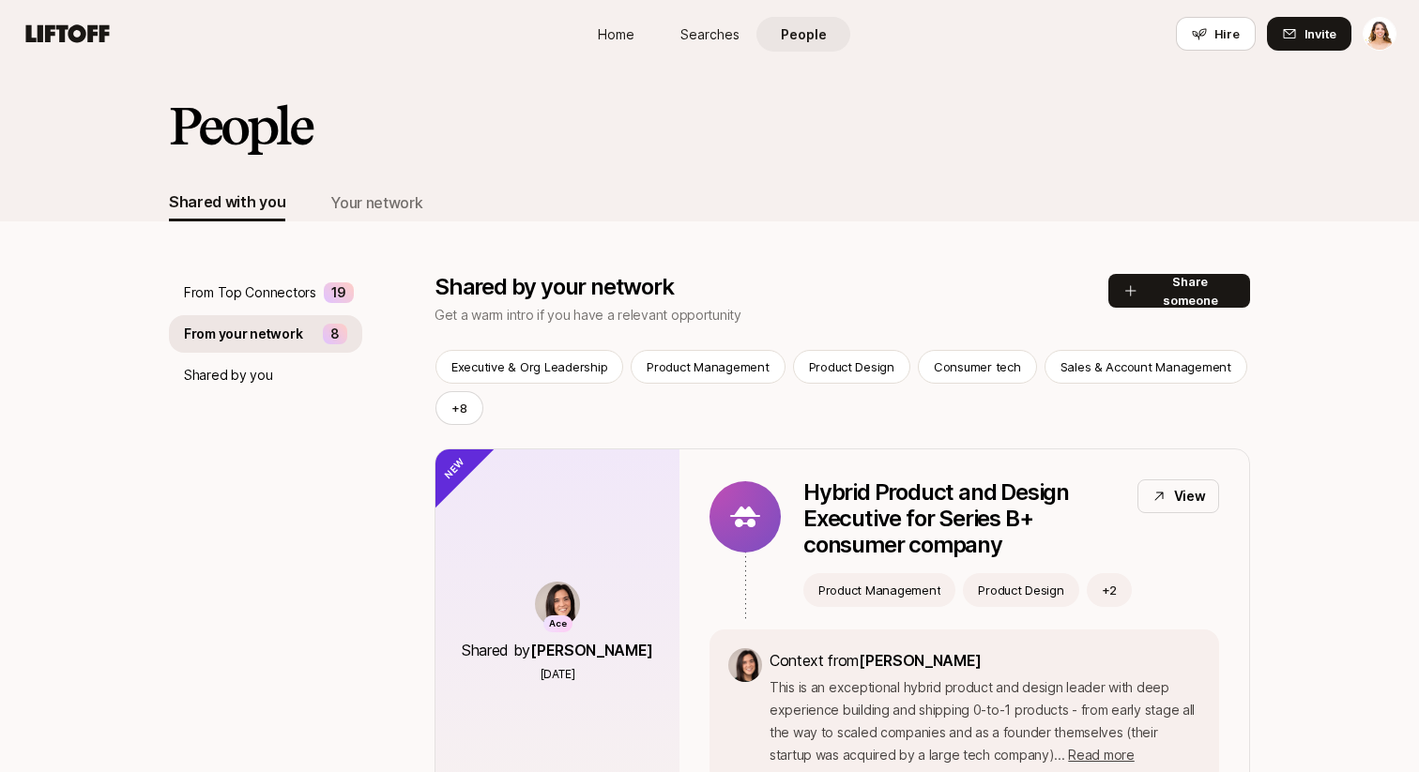
click at [706, 43] on span "Searches" at bounding box center [709, 34] width 59 height 20
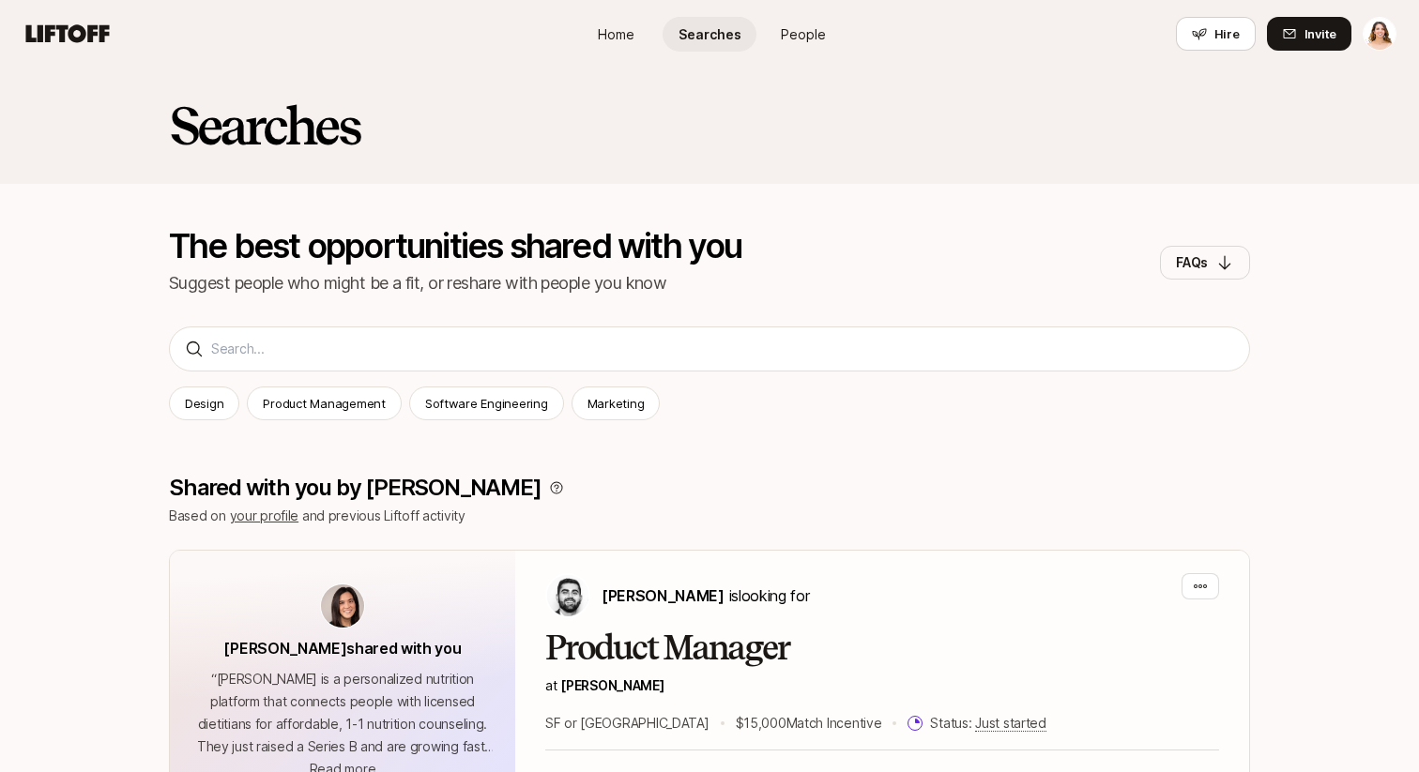
scroll to position [147, 0]
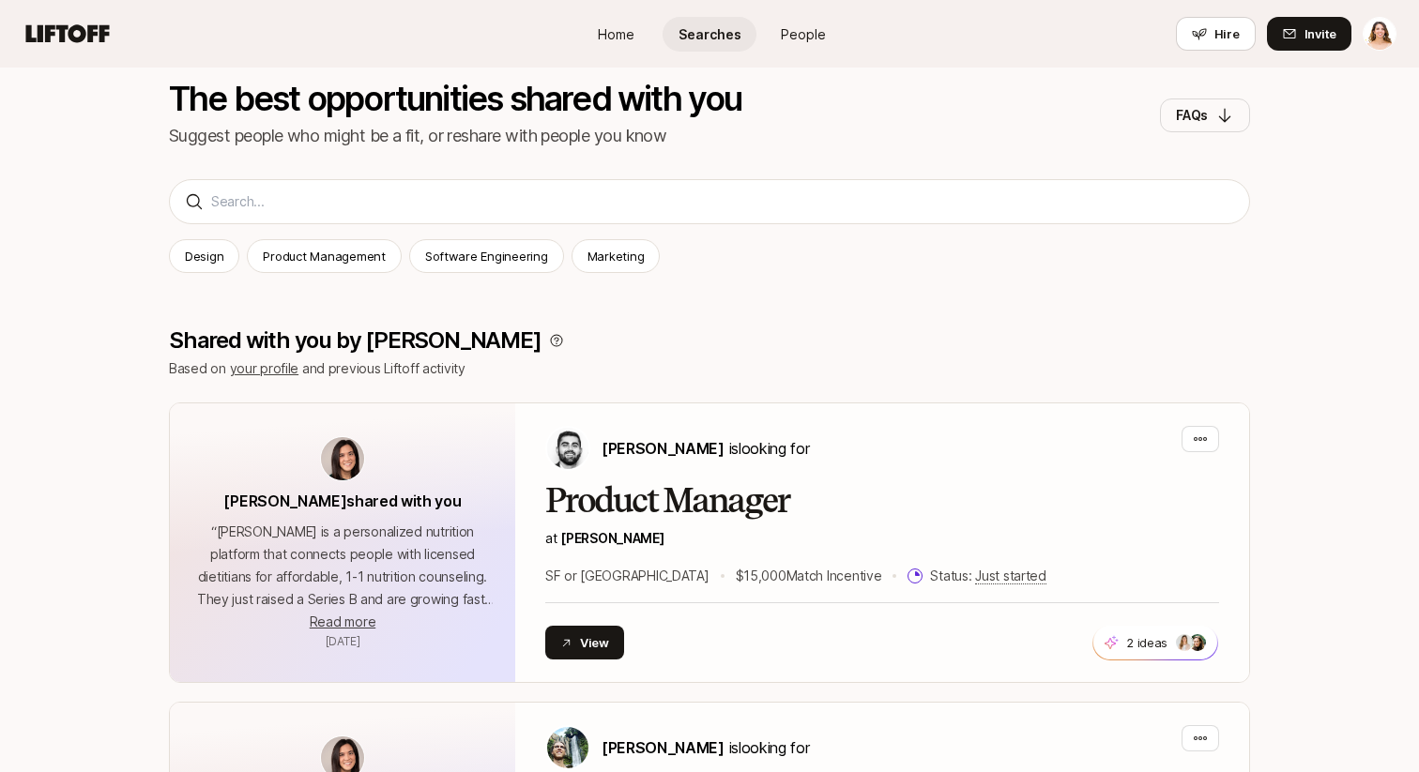
click at [620, 34] on span "Home" at bounding box center [616, 34] width 37 height 20
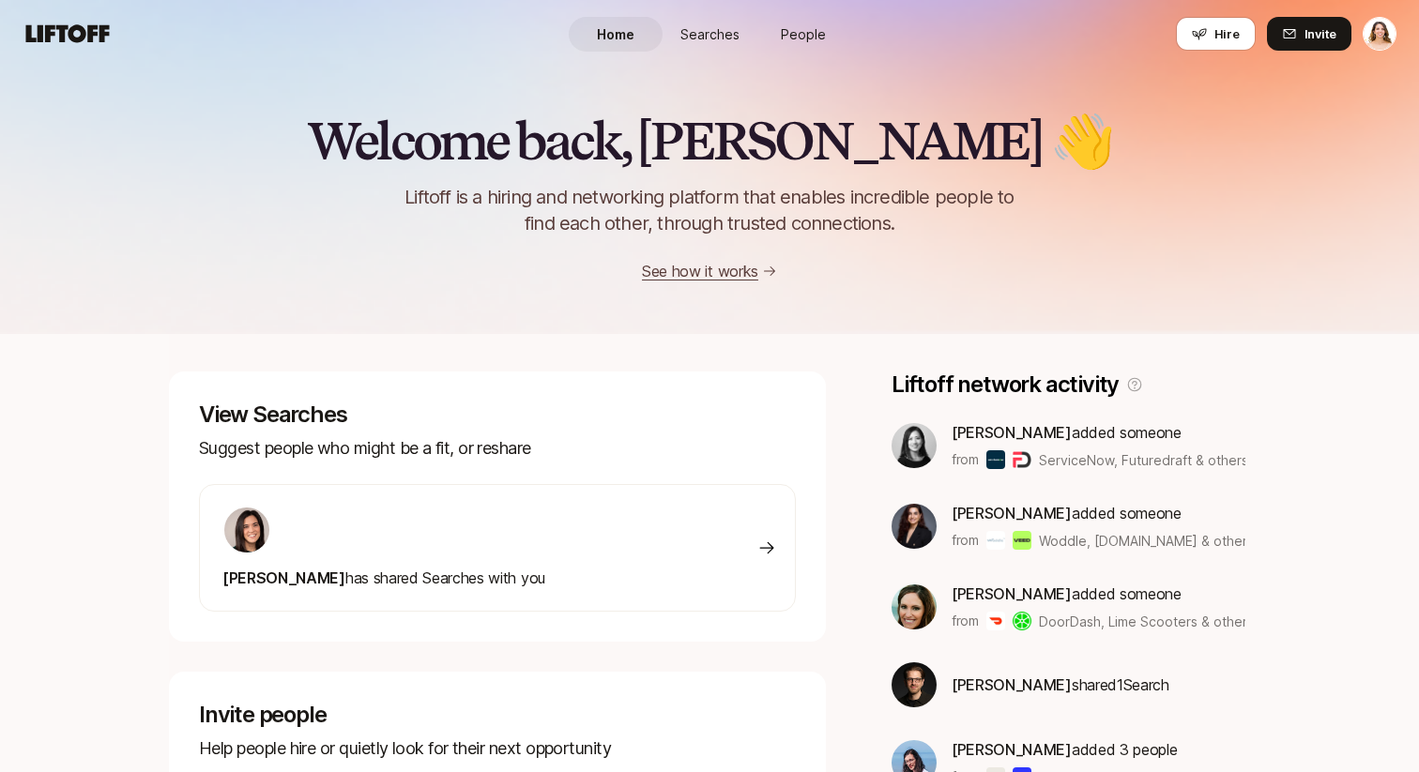
click at [782, 33] on span "People" at bounding box center [803, 34] width 45 height 20
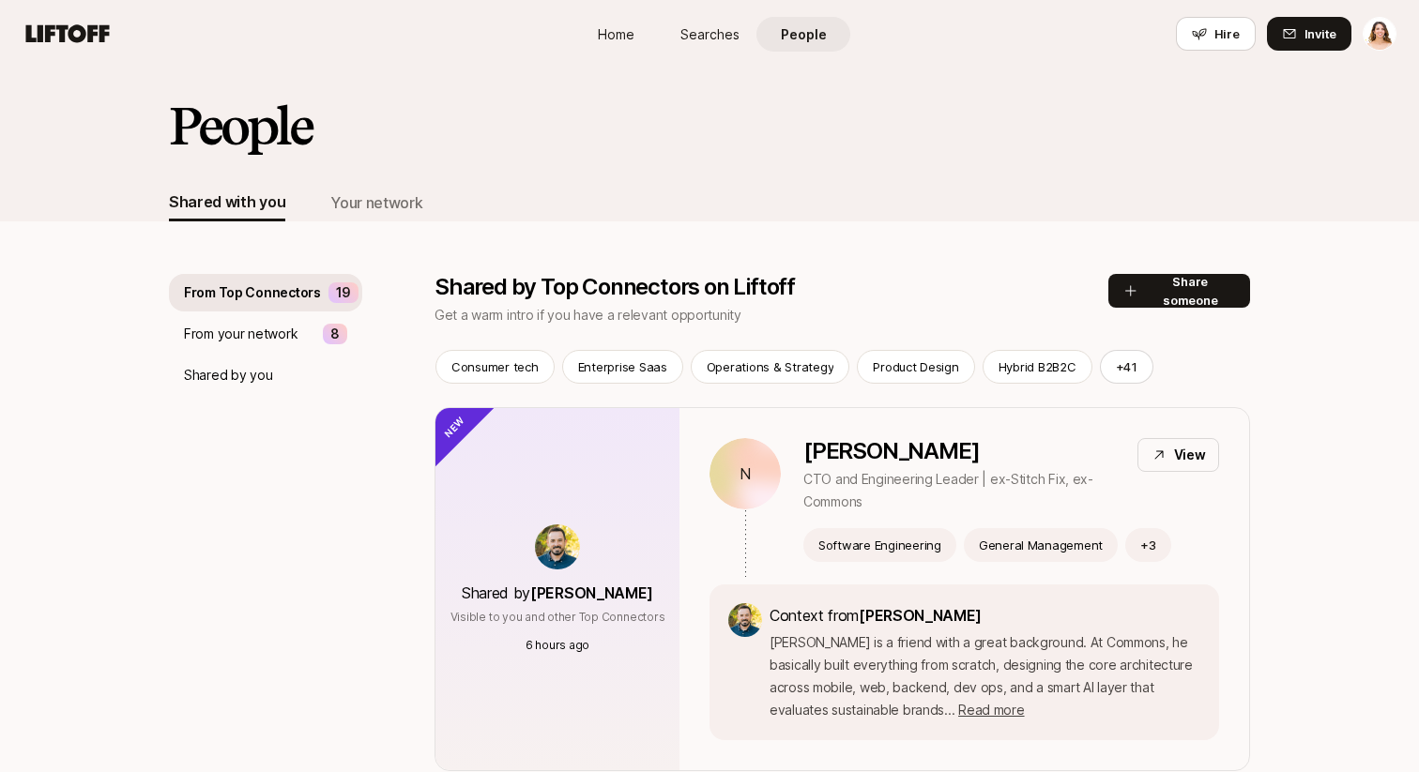
click at [240, 340] on p "From your network" at bounding box center [241, 334] width 114 height 23
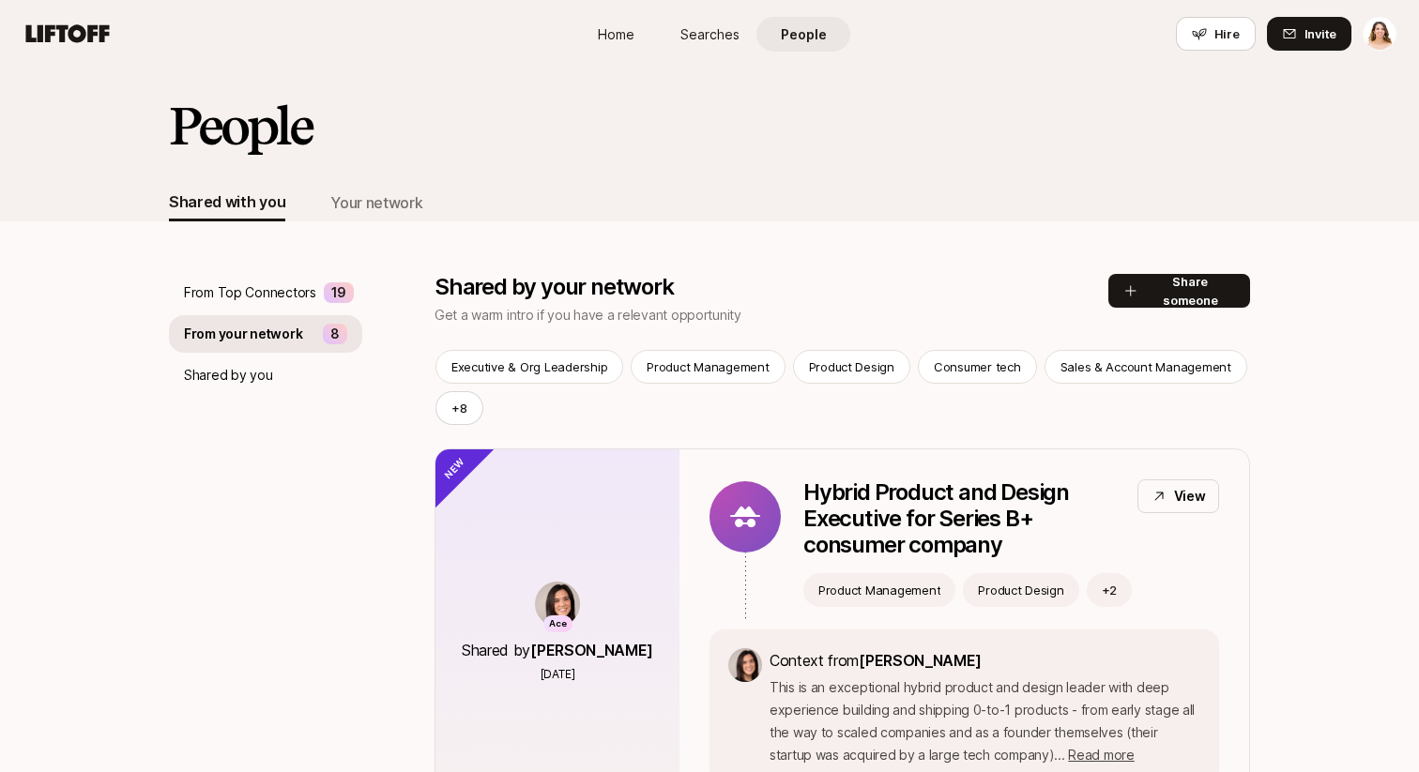
click at [229, 378] on p "Shared by you" at bounding box center [228, 375] width 88 height 23
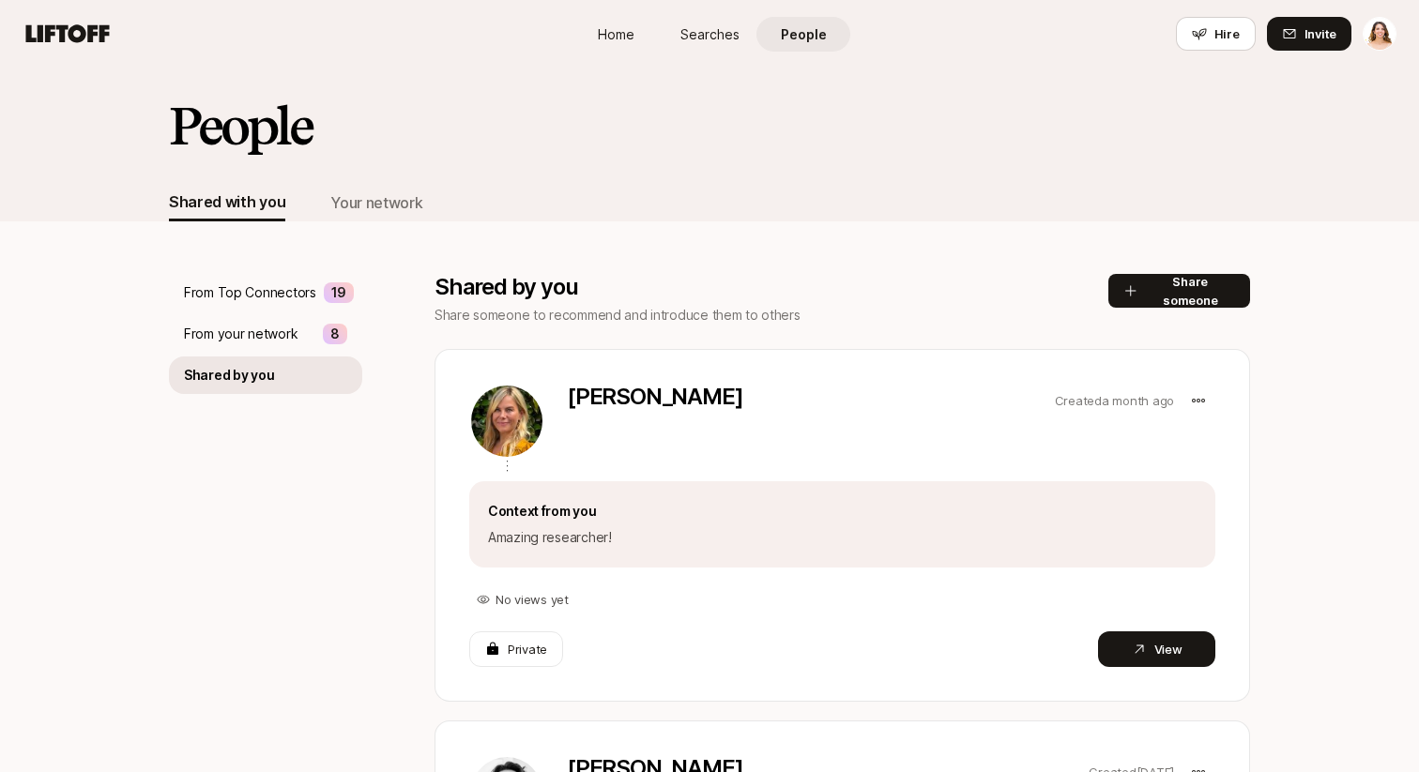
click at [243, 328] on p "From your network" at bounding box center [241, 334] width 114 height 23
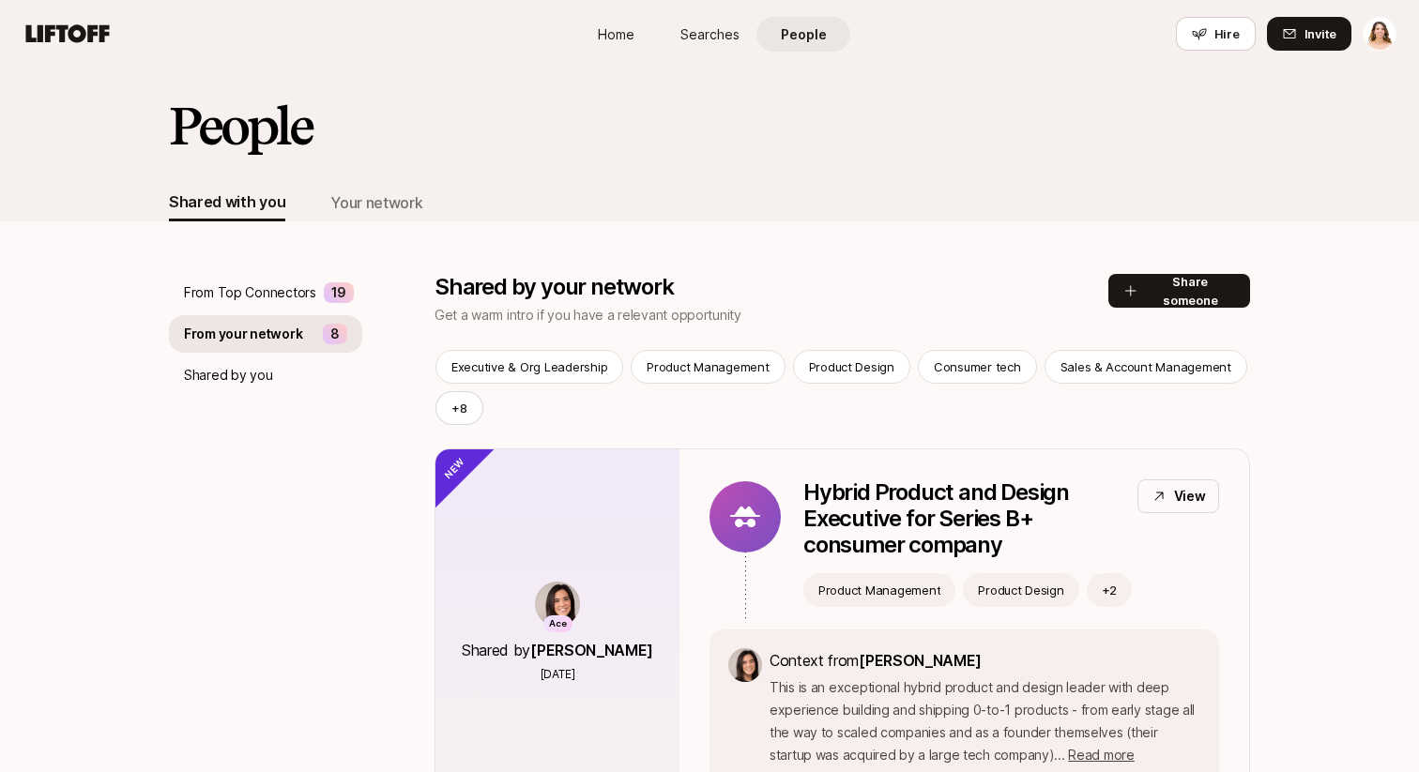
click at [243, 293] on p "From Top Connectors" at bounding box center [250, 293] width 132 height 23
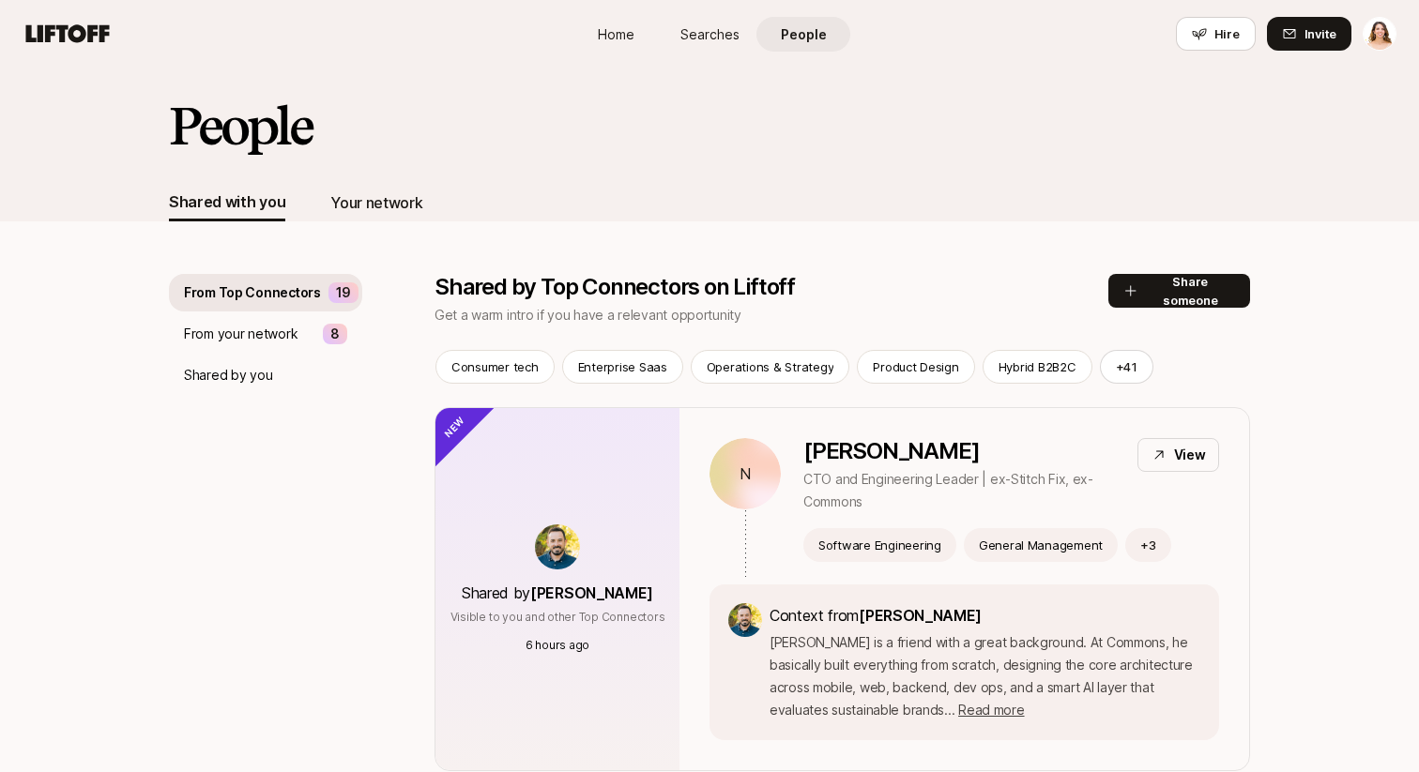
click at [361, 206] on div "Your network" at bounding box center [376, 203] width 92 height 24
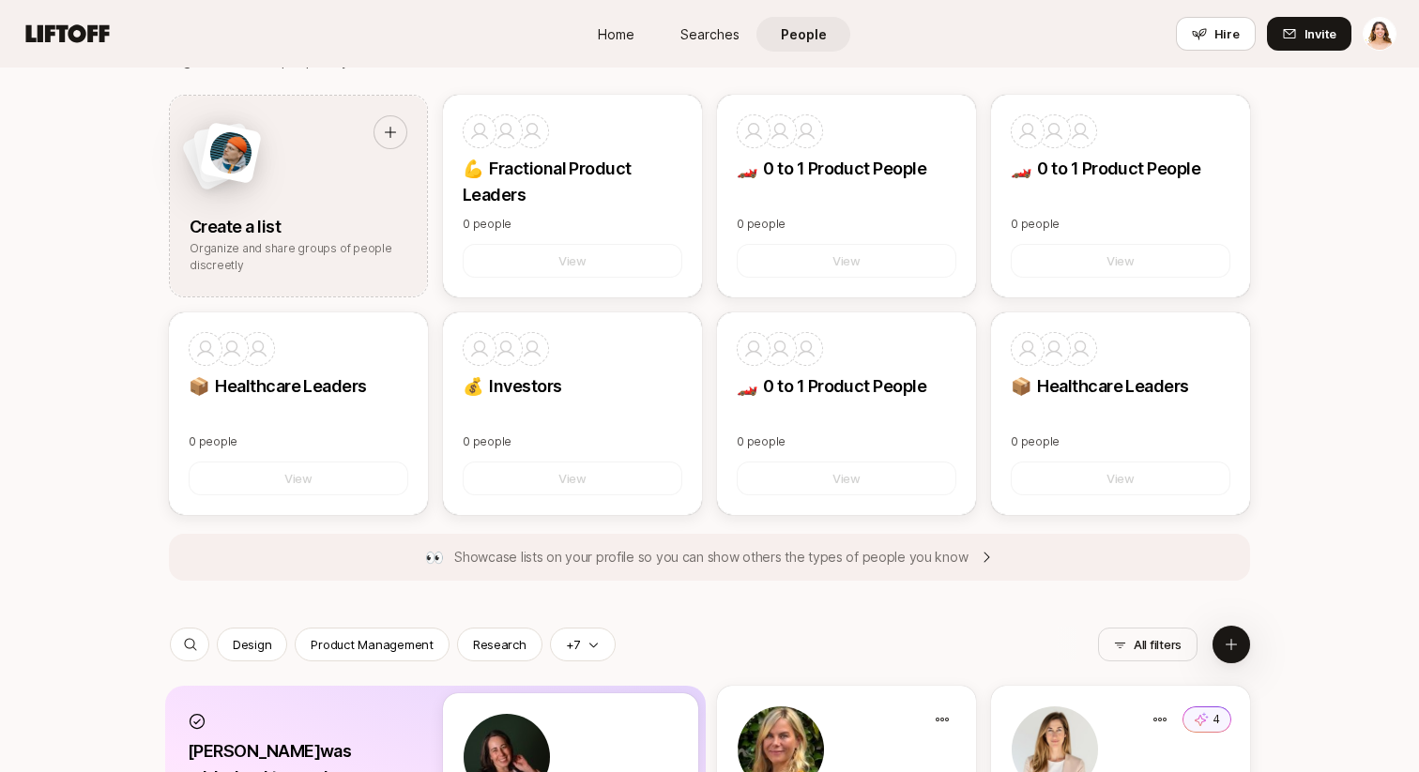
scroll to position [605, 0]
